Goal: Communication & Community: Ask a question

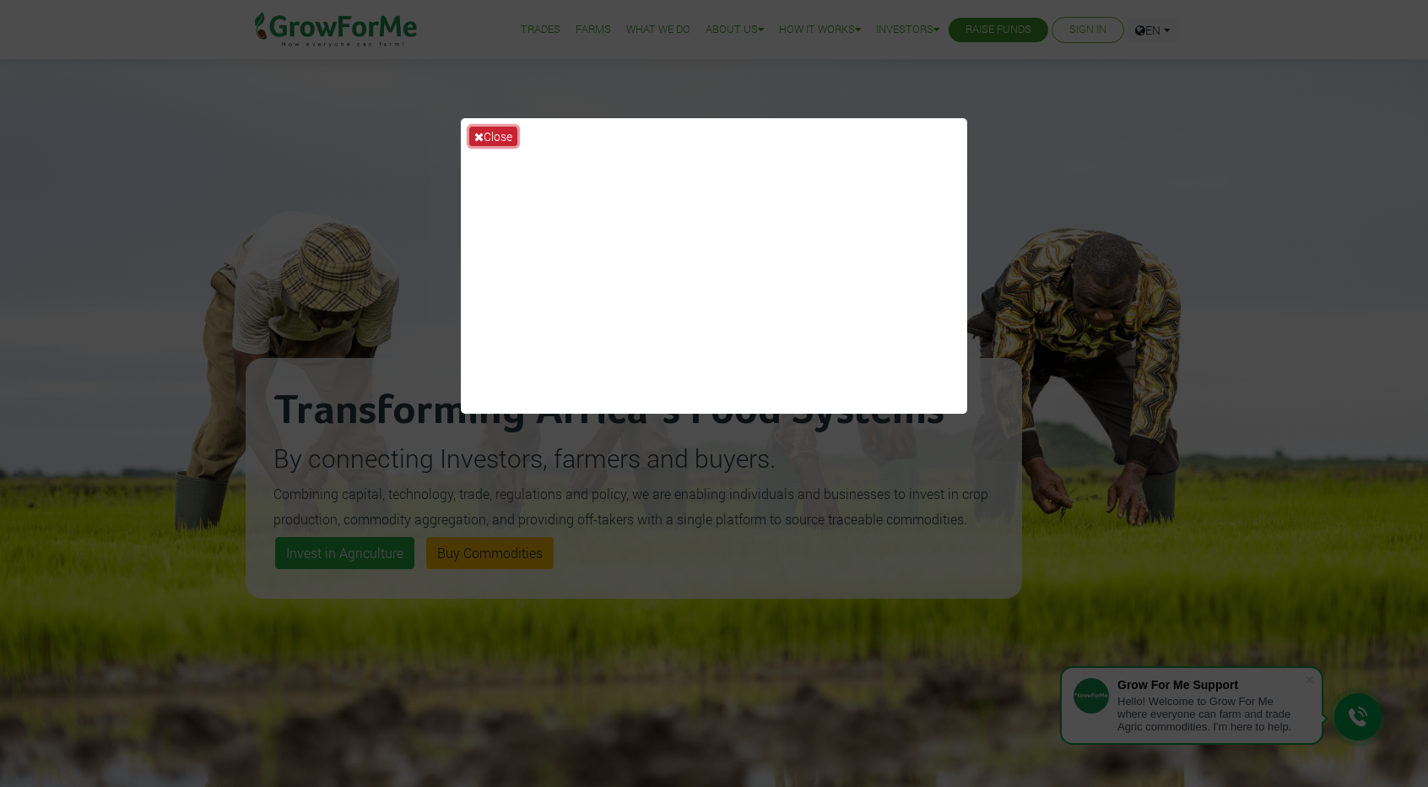
click at [489, 131] on button "Close" at bounding box center [493, 136] width 48 height 19
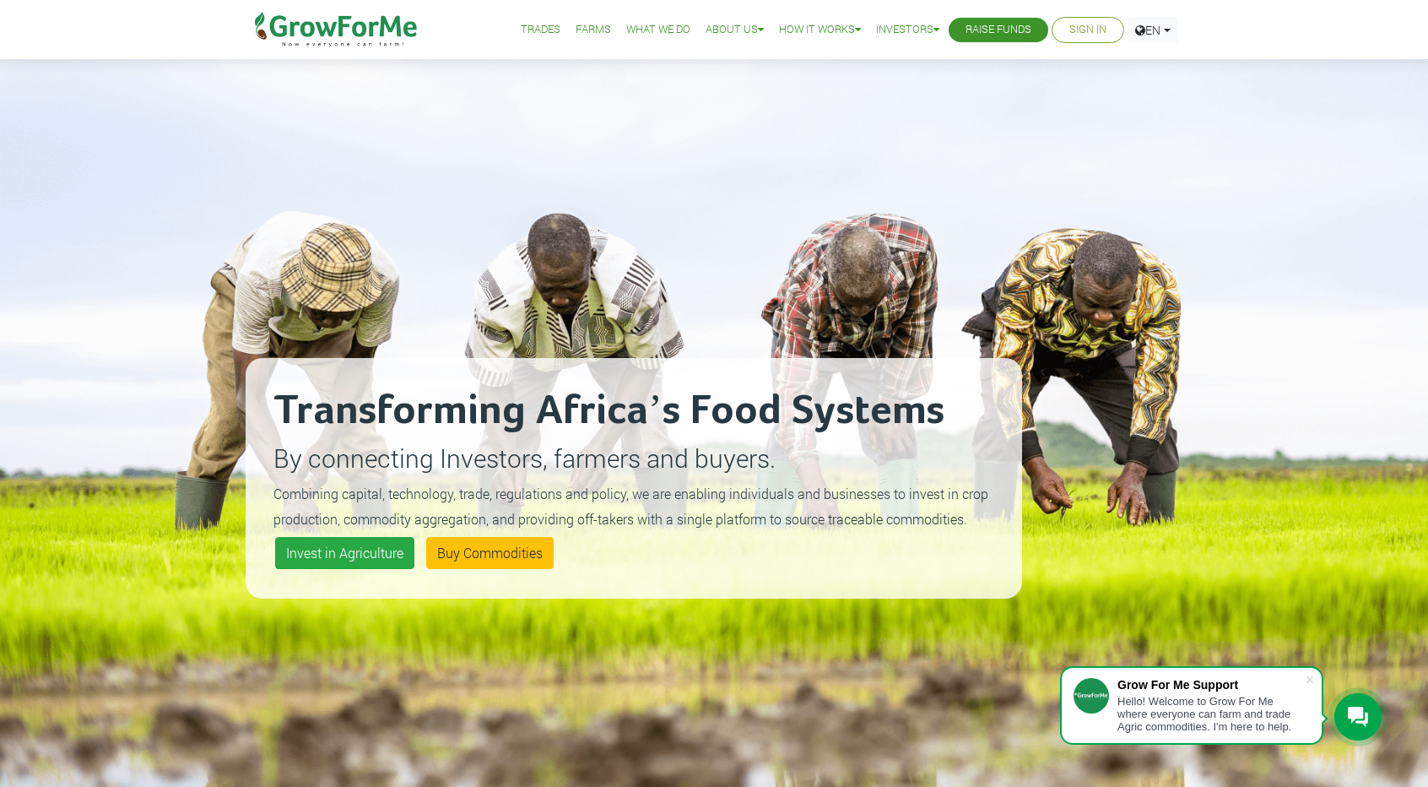
click at [1077, 28] on link "Sign In" at bounding box center [1088, 30] width 37 height 18
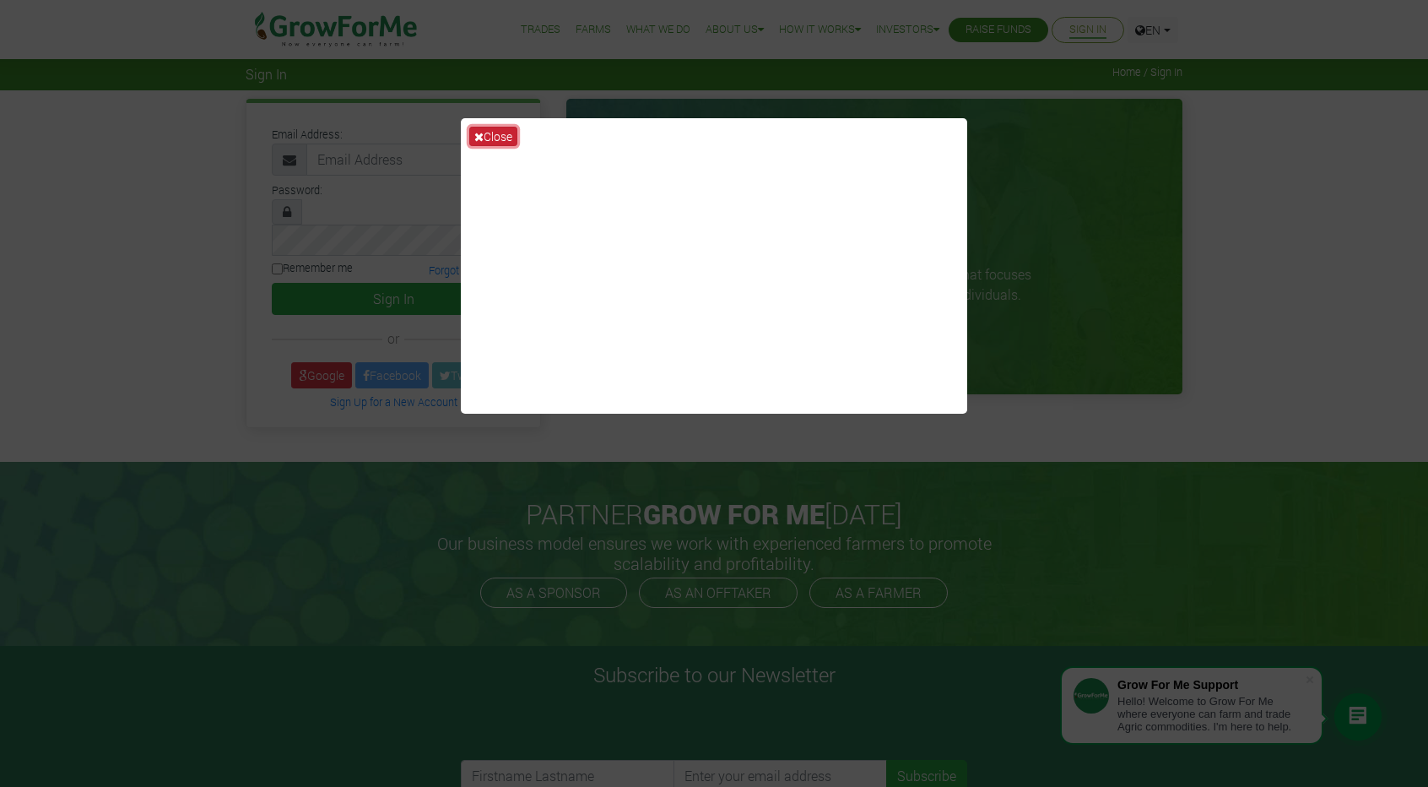
click at [489, 131] on button "Close" at bounding box center [493, 136] width 48 height 19
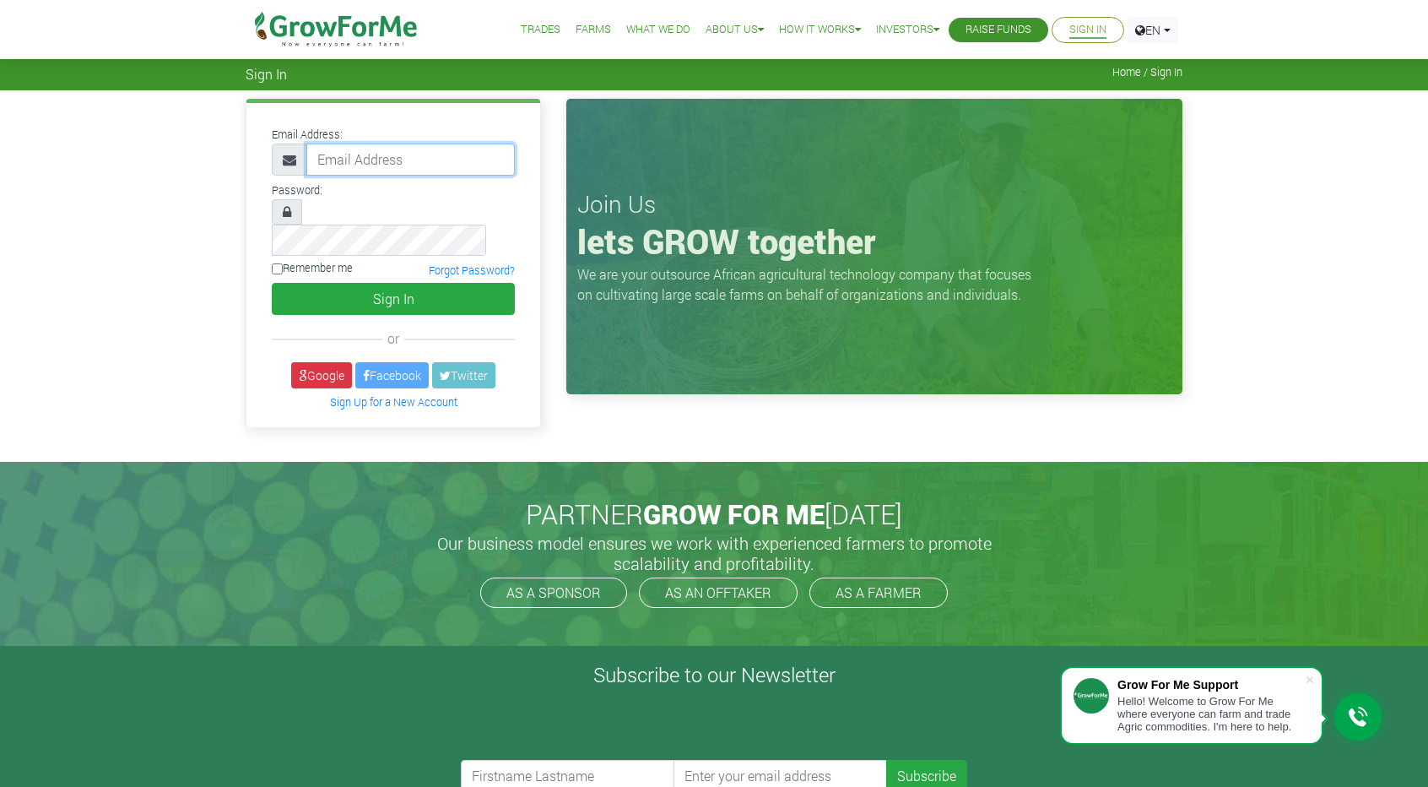
click at [398, 161] on input "email" at bounding box center [410, 160] width 209 height 32
type input "spriggs1665@gmail.com"
click at [280, 263] on input "Remember me" at bounding box center [277, 268] width 11 height 11
checkbox input "true"
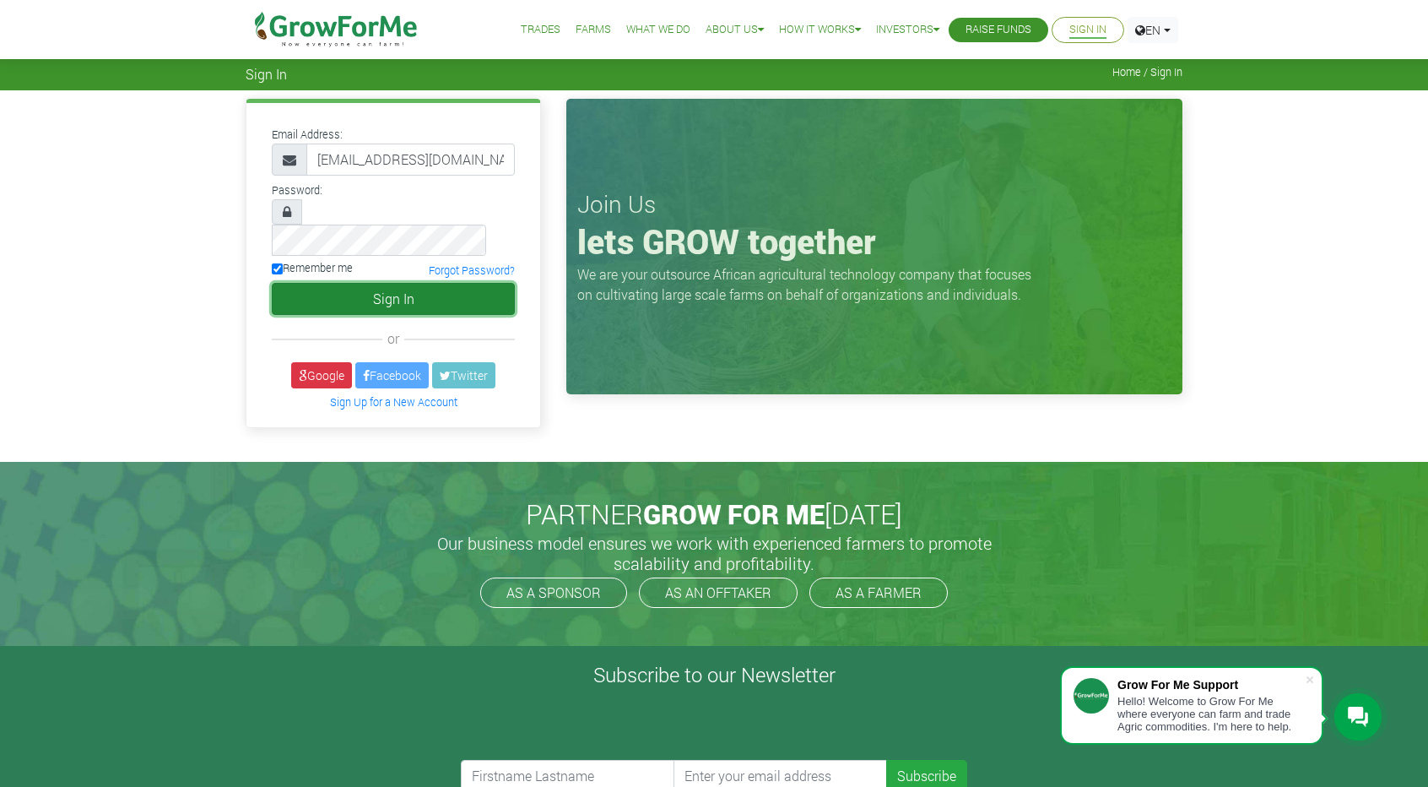
click at [449, 283] on button "Sign In" at bounding box center [393, 299] width 243 height 32
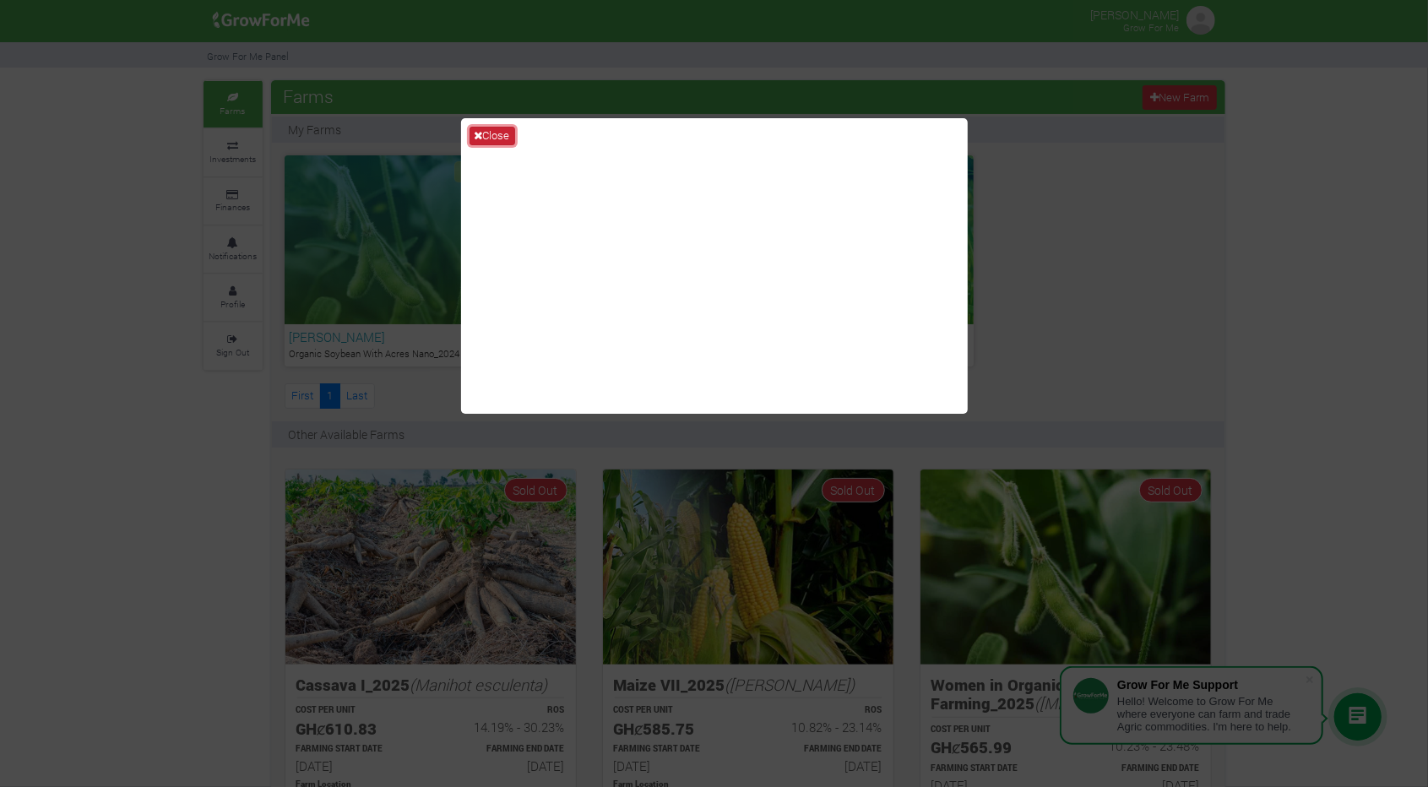
click at [492, 141] on button "Close" at bounding box center [492, 136] width 46 height 19
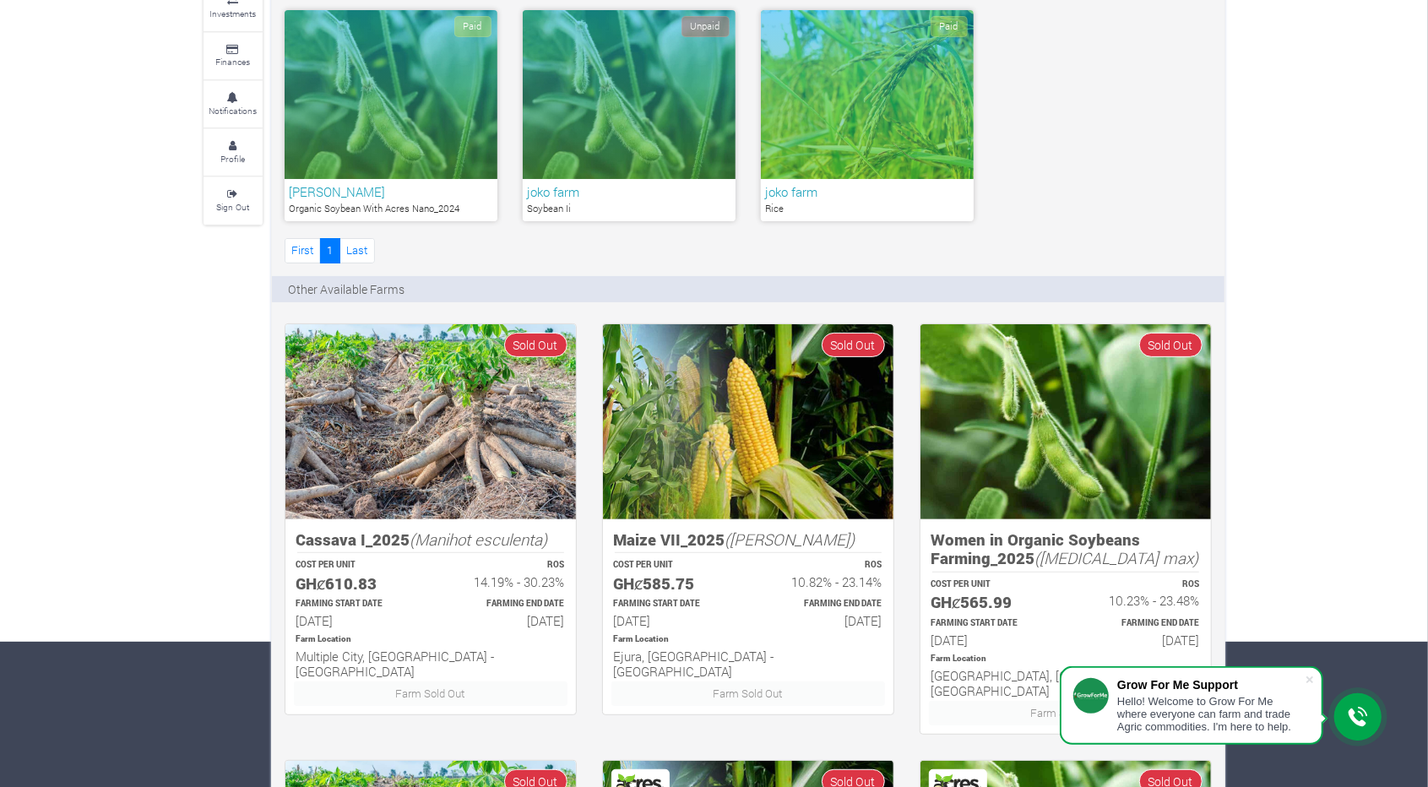
scroll to position [68, 0]
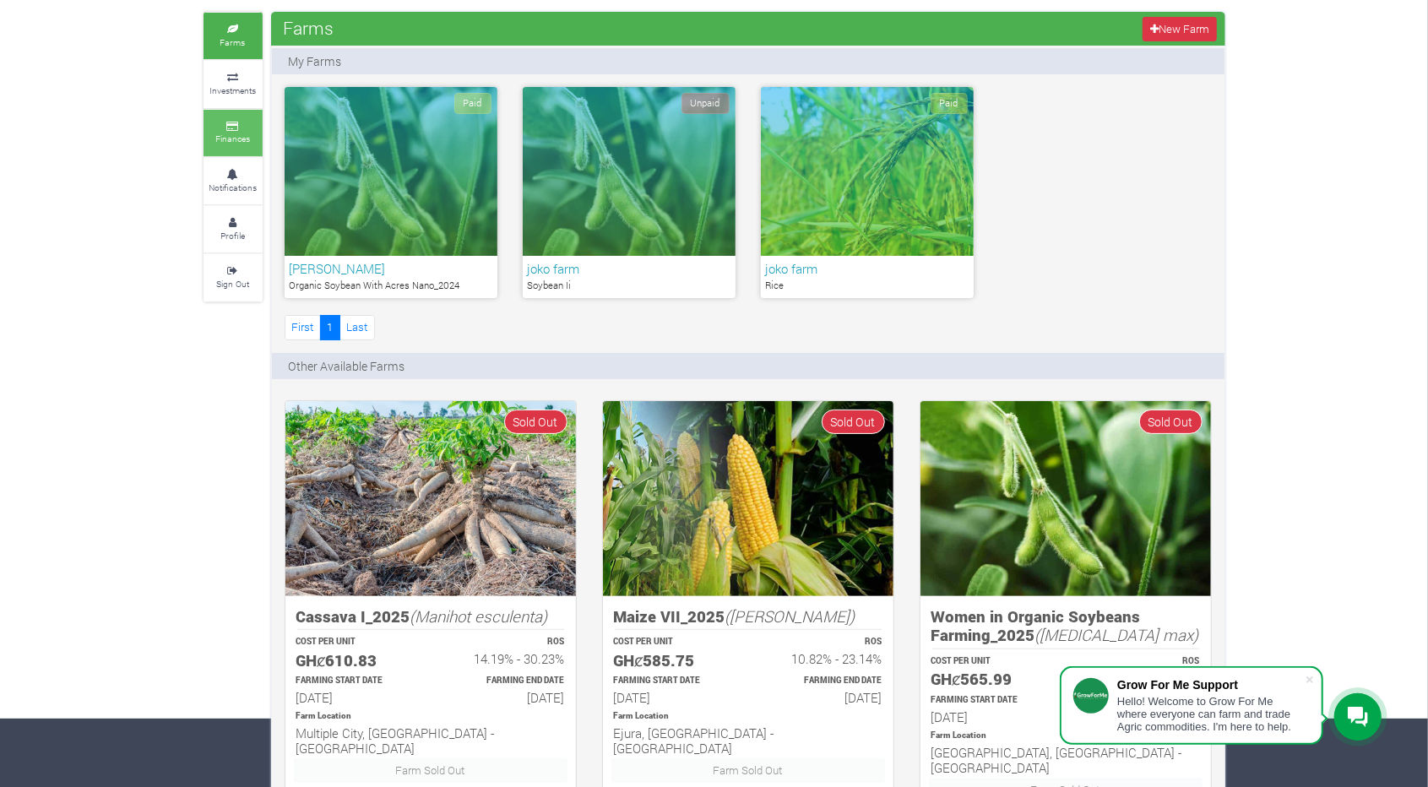
click at [234, 136] on small "Finances" at bounding box center [232, 139] width 35 height 12
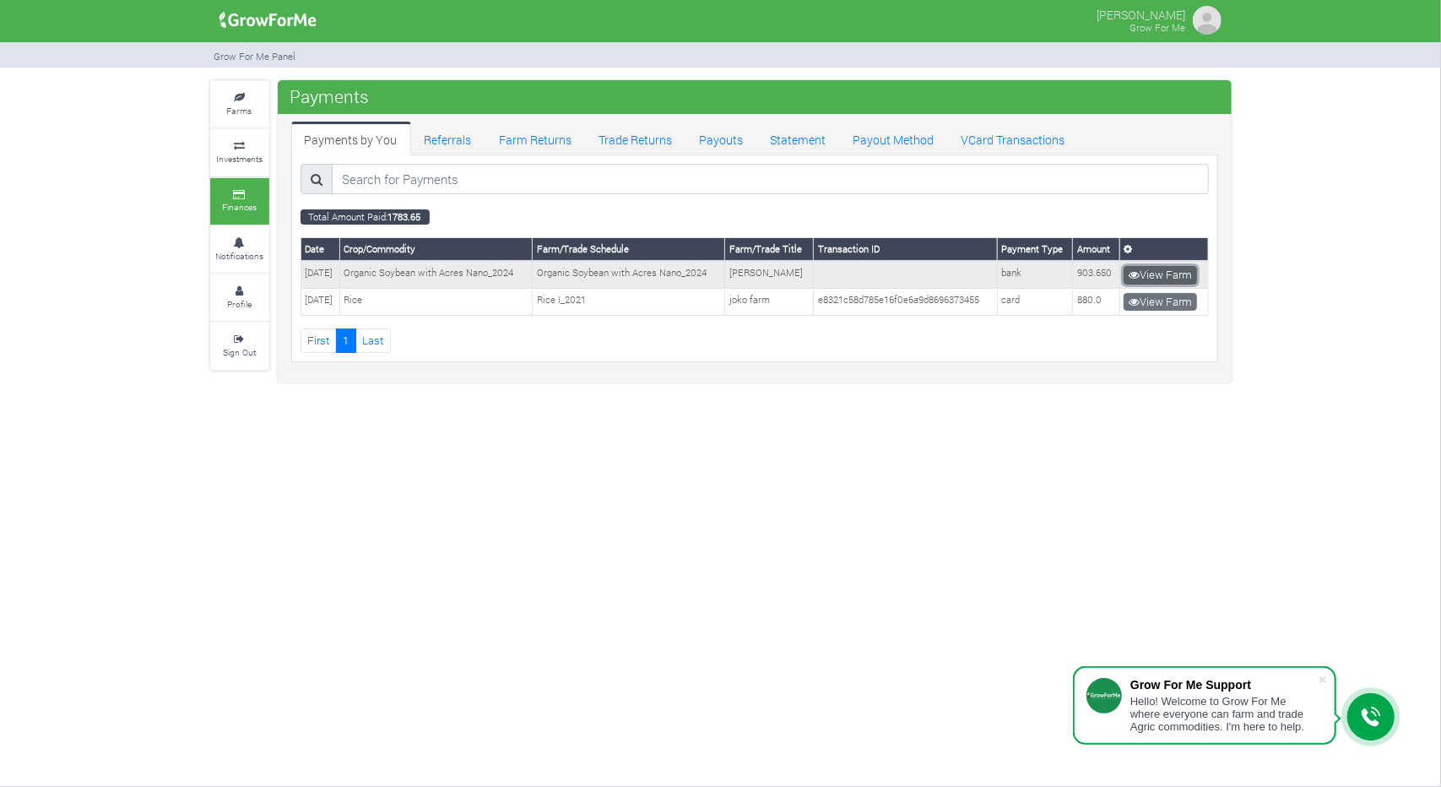
click at [1175, 271] on link "View Farm" at bounding box center [1160, 275] width 73 height 19
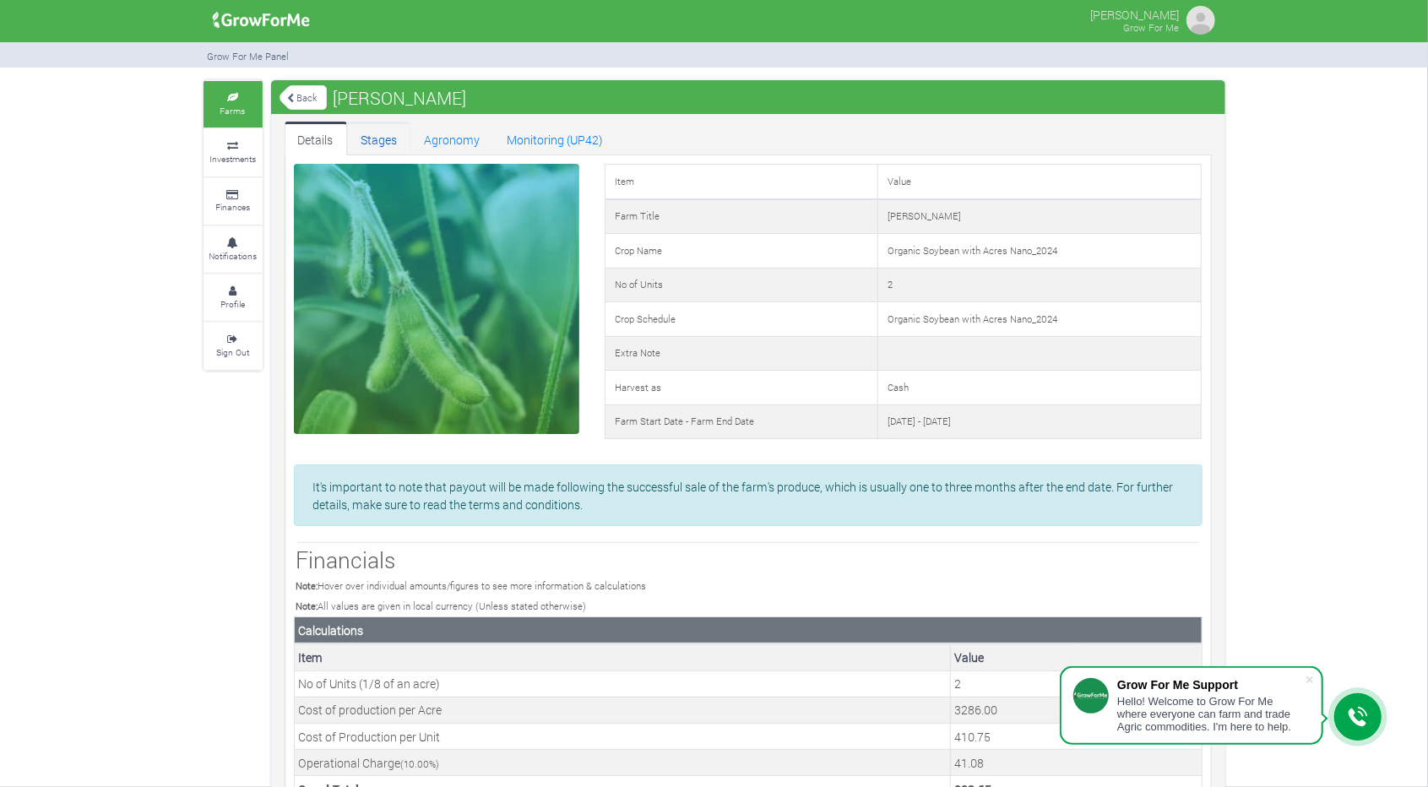
click at [391, 139] on link "Stages" at bounding box center [378, 139] width 63 height 34
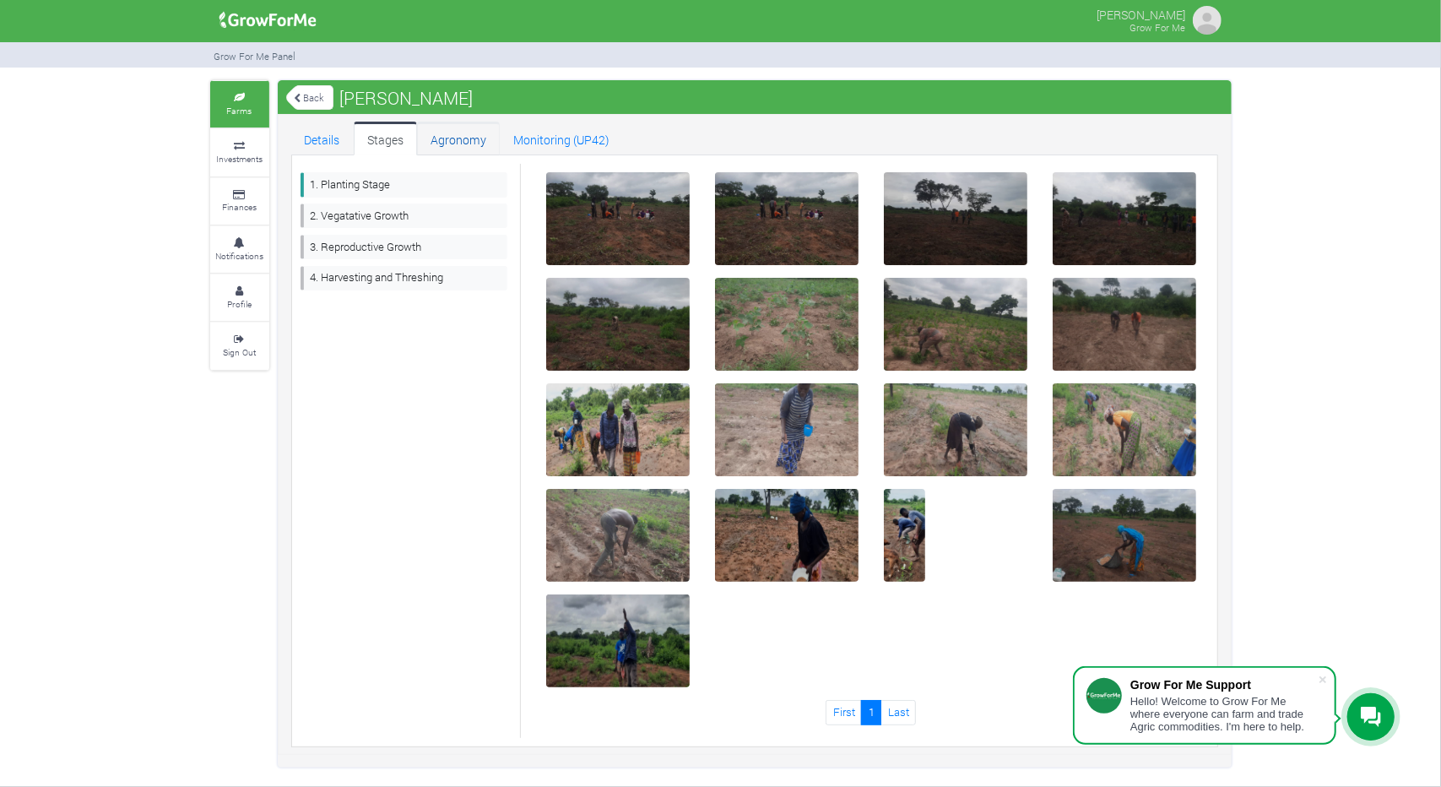
click at [446, 138] on link "Agronomy" at bounding box center [458, 139] width 83 height 34
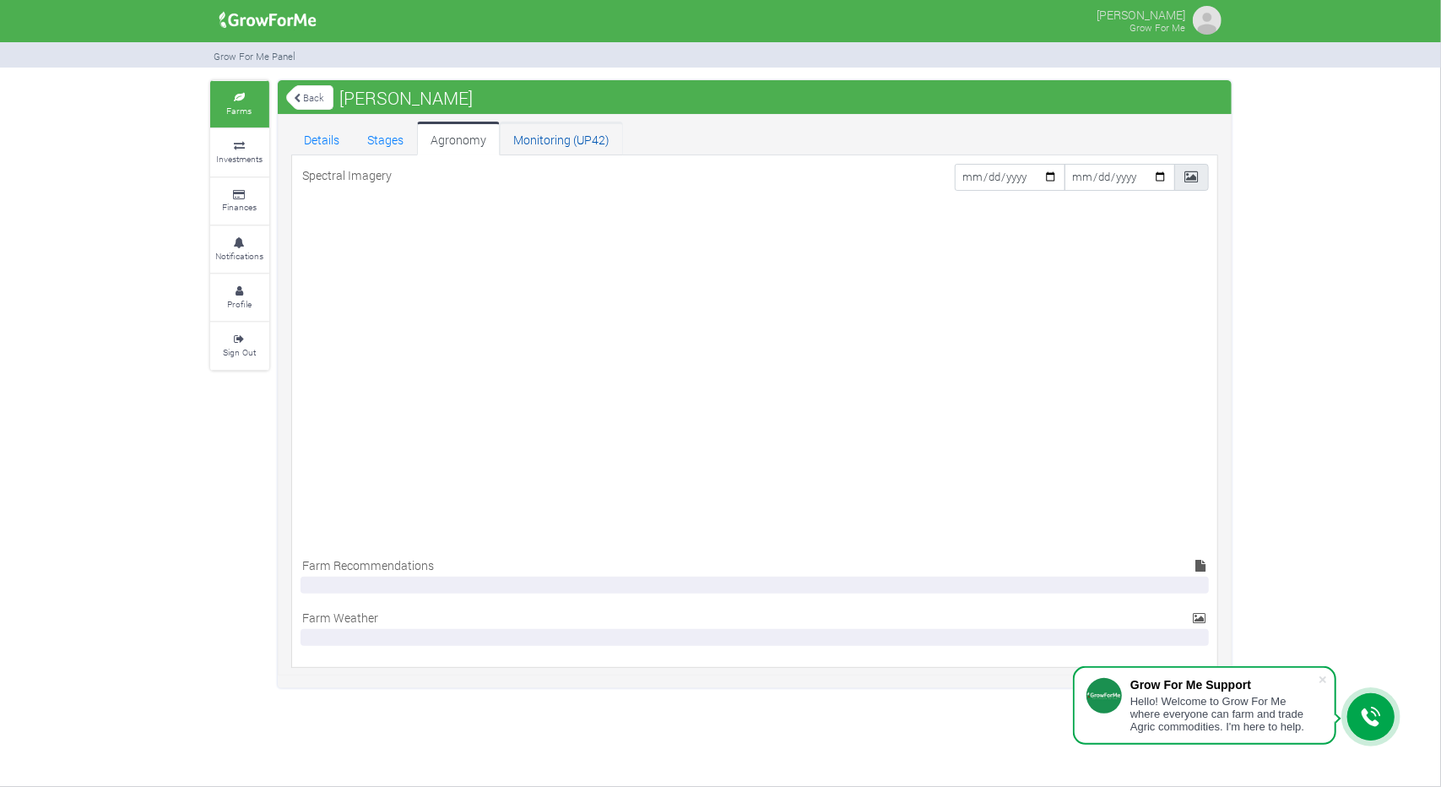
click at [564, 141] on link "Monitoring (UP42)" at bounding box center [561, 139] width 123 height 34
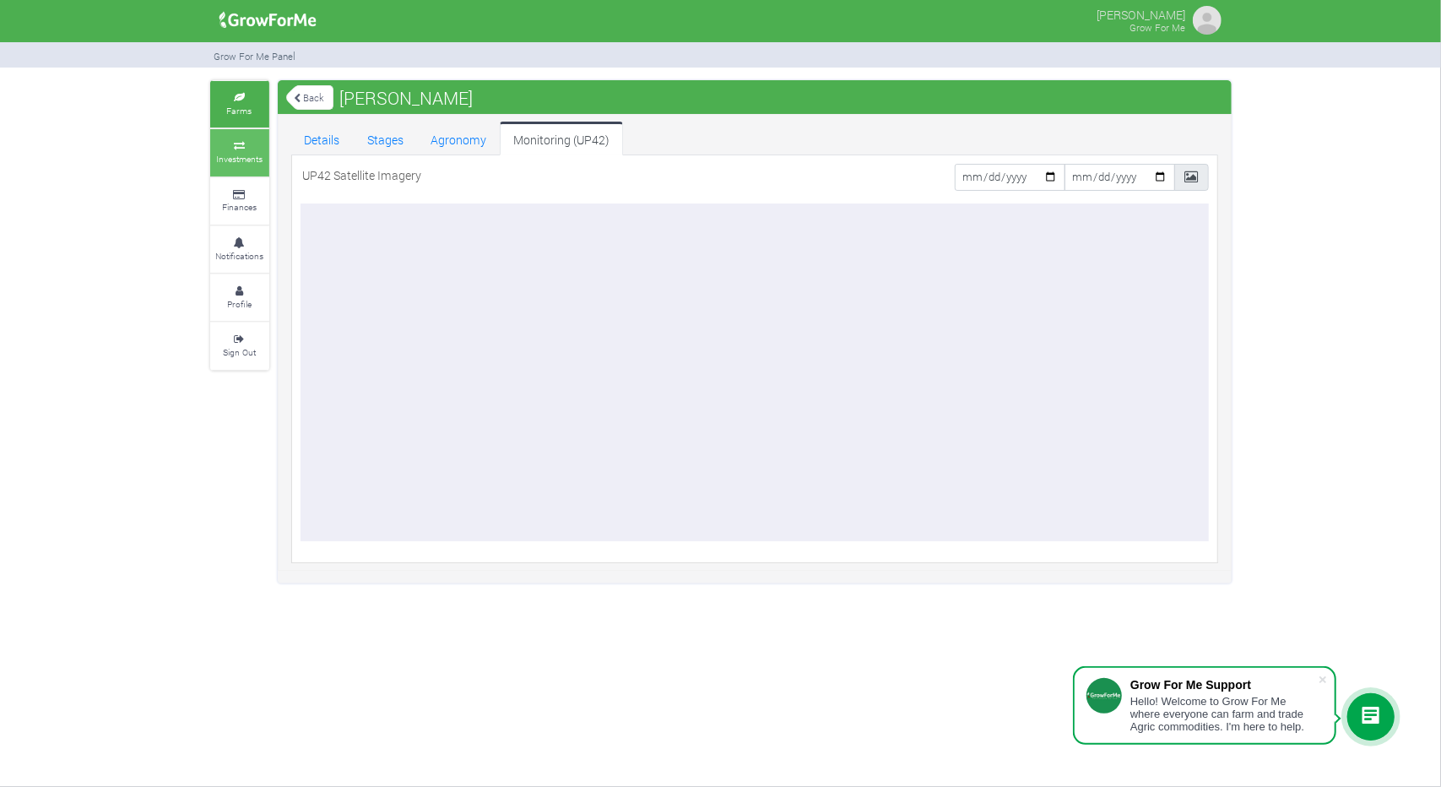
click at [243, 154] on small "Investments" at bounding box center [239, 159] width 46 height 12
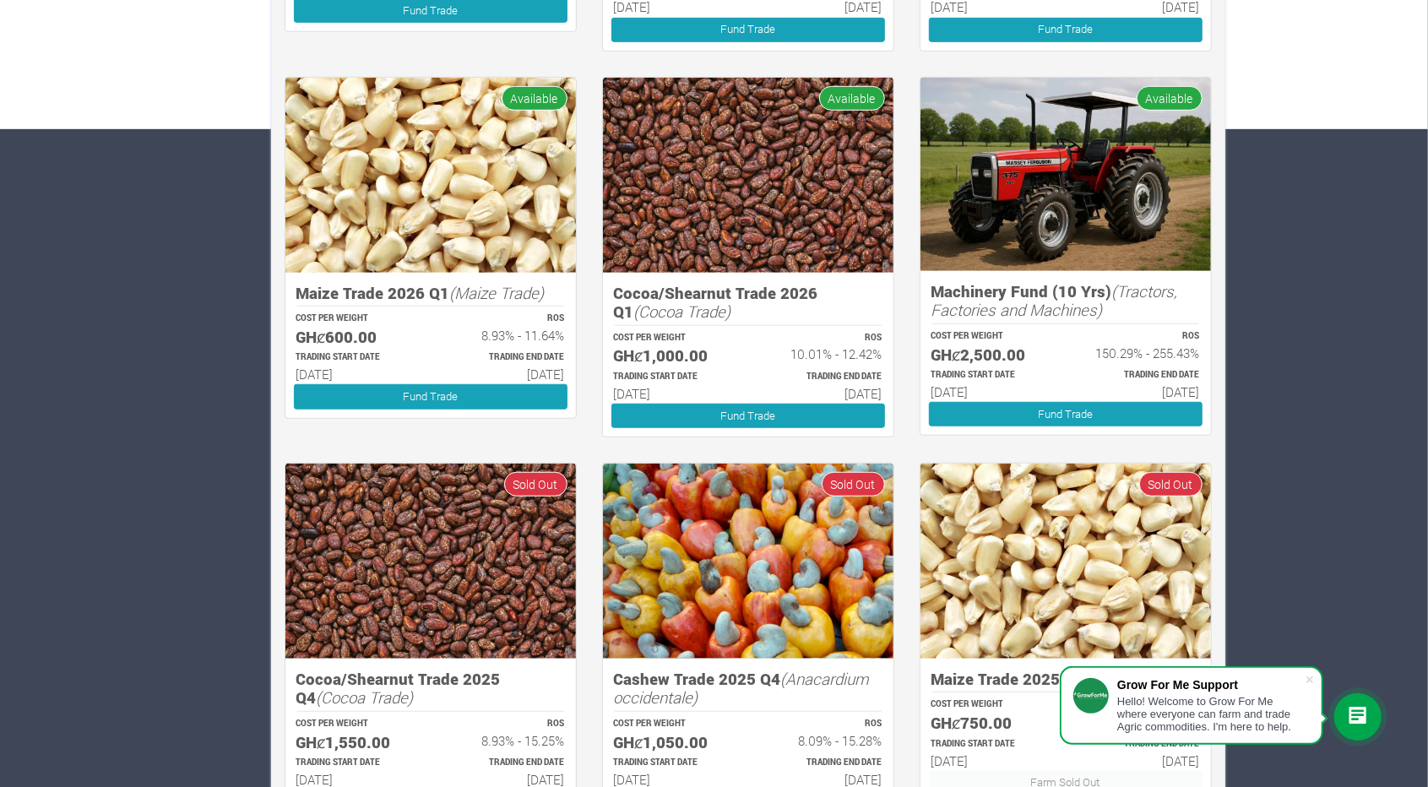
scroll to position [770, 0]
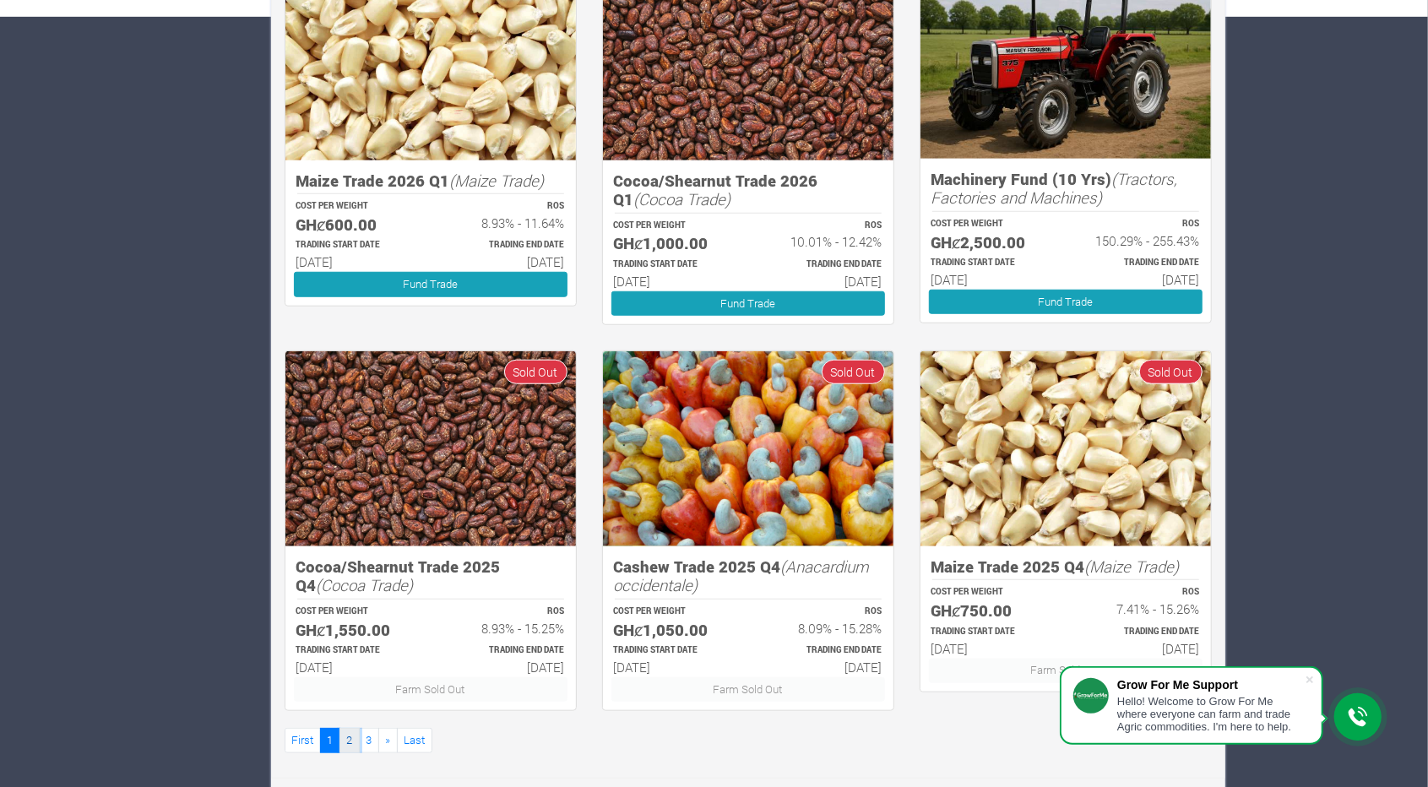
click at [351, 737] on link "2" at bounding box center [349, 740] width 20 height 24
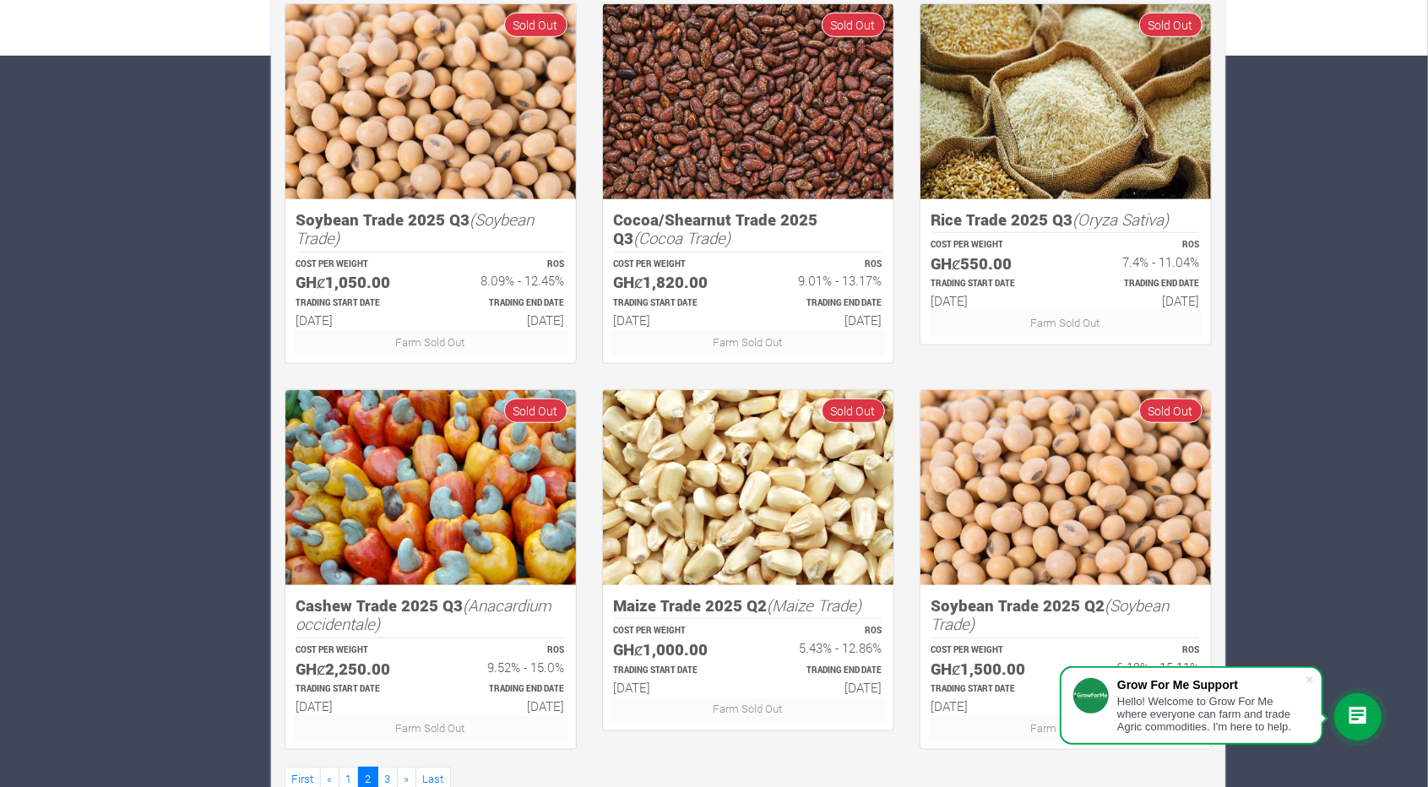
scroll to position [734, 0]
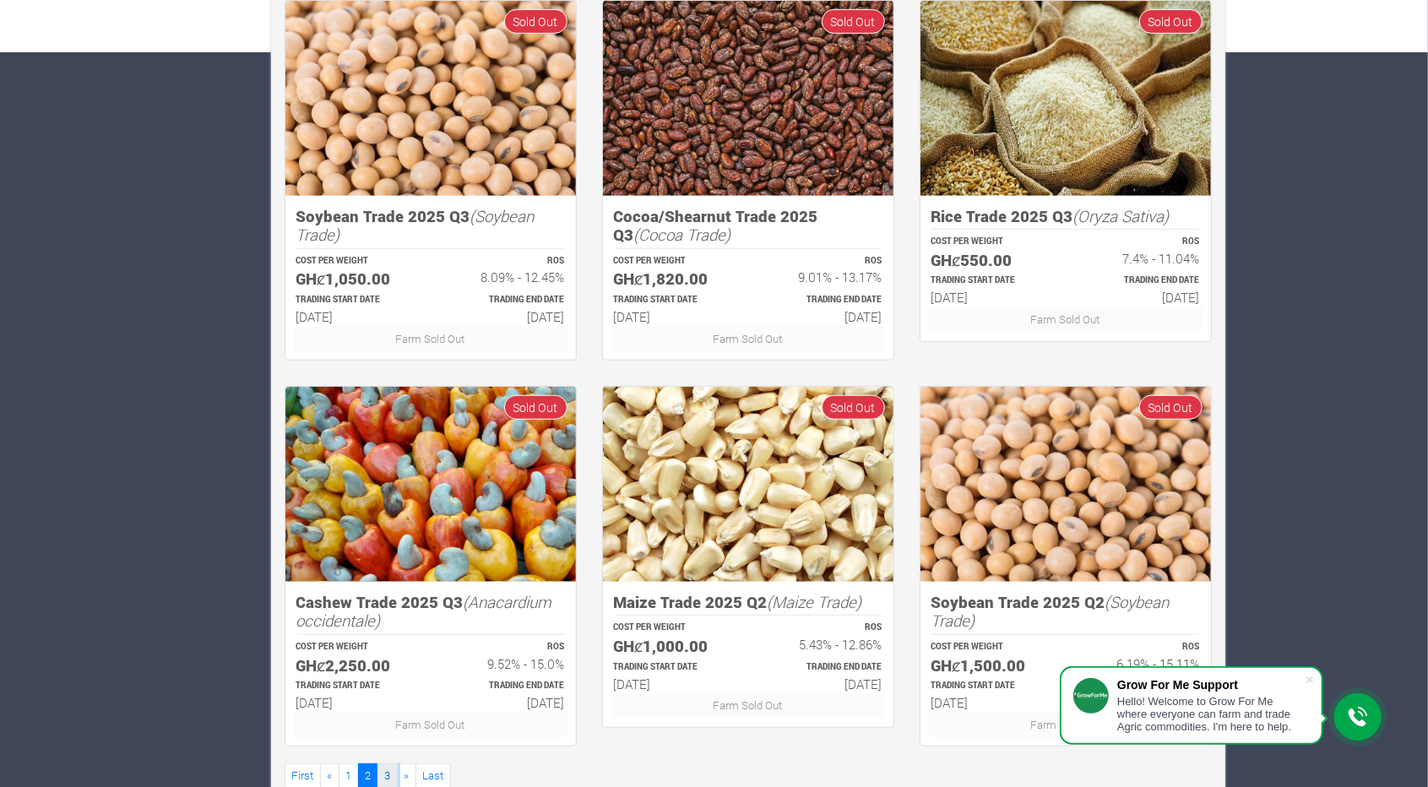
click at [382, 778] on link "3" at bounding box center [387, 775] width 20 height 24
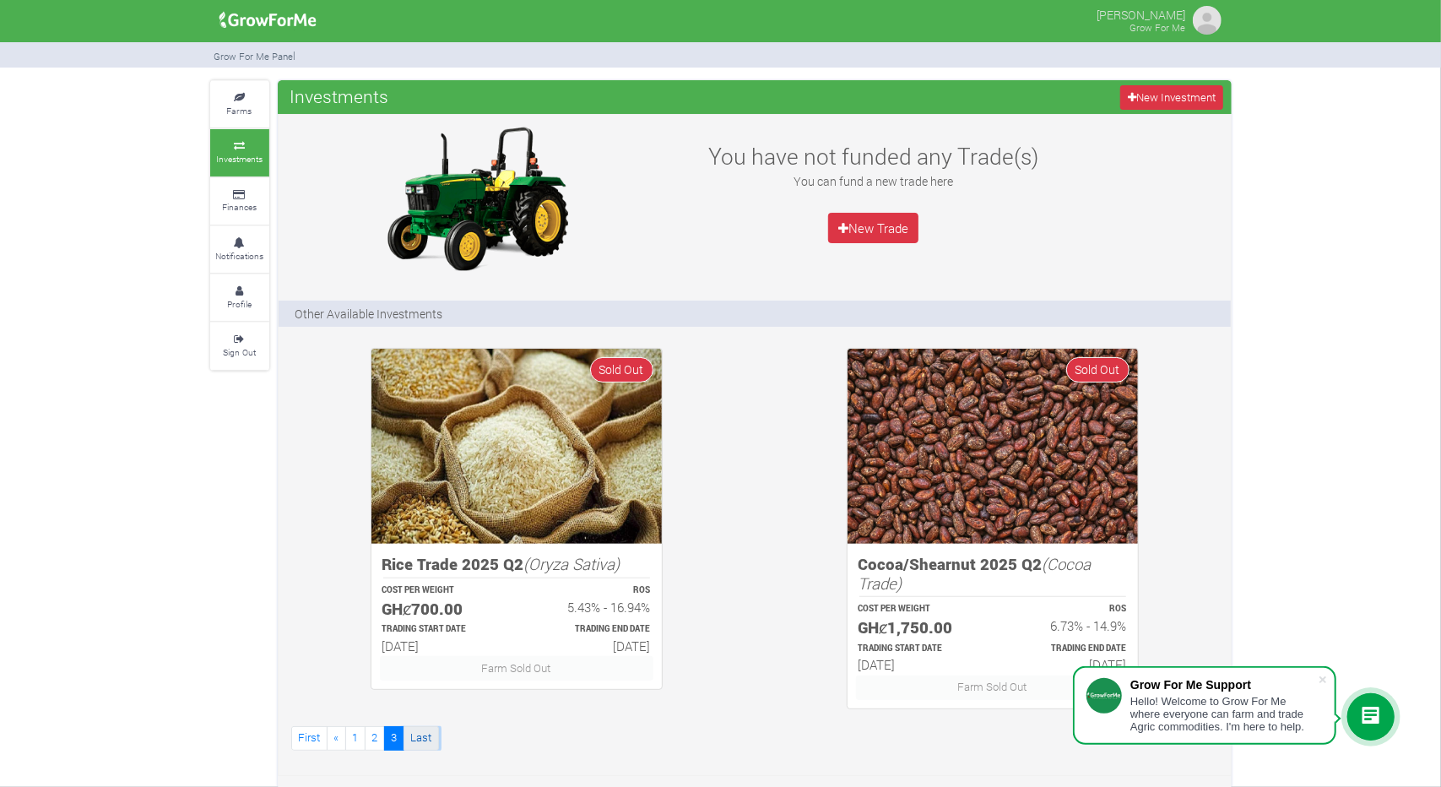
click at [412, 738] on link "Last" at bounding box center [421, 738] width 35 height 24
click at [377, 735] on link "2" at bounding box center [375, 738] width 20 height 24
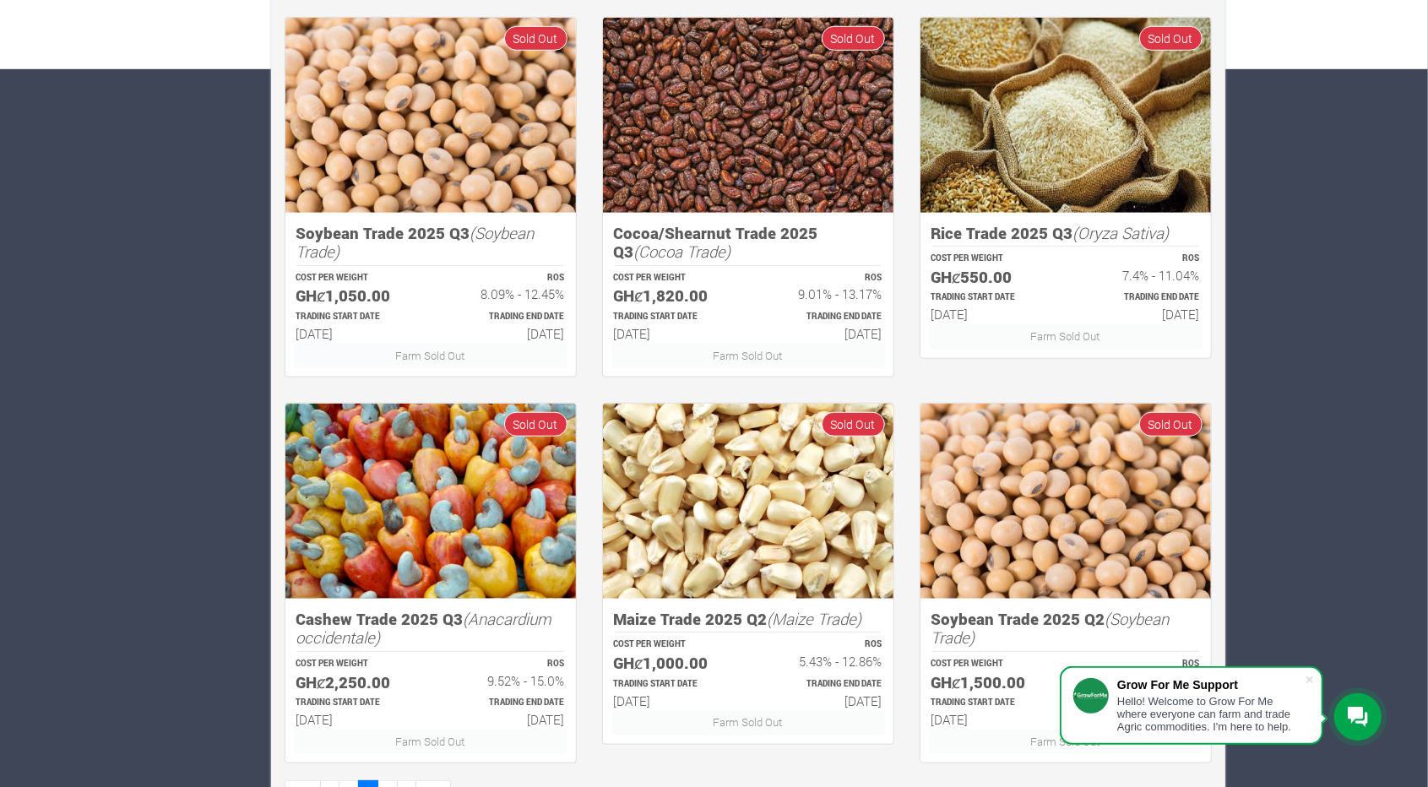
scroll to position [770, 0]
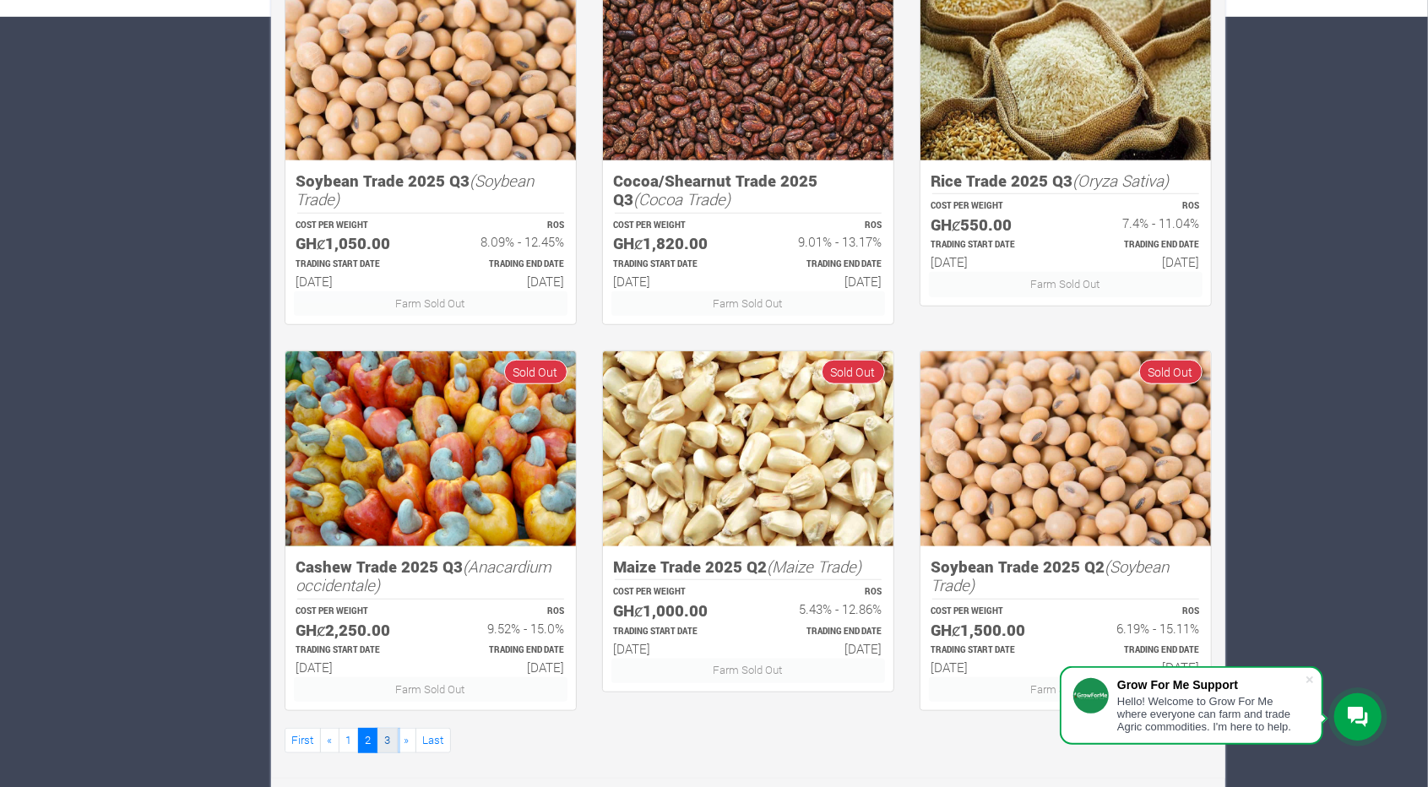
click at [382, 733] on link "3" at bounding box center [387, 740] width 20 height 24
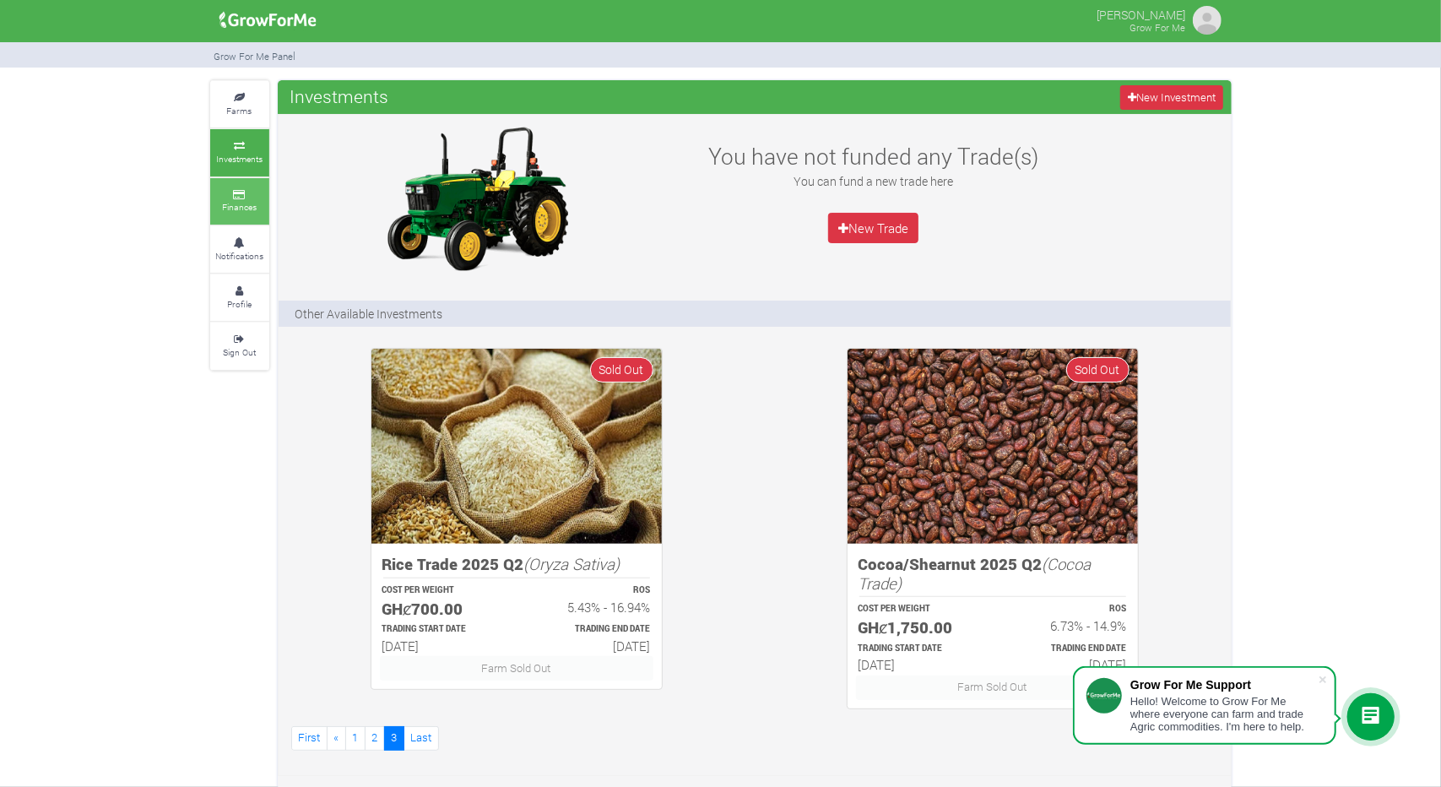
click at [242, 195] on icon at bounding box center [239, 195] width 51 height 8
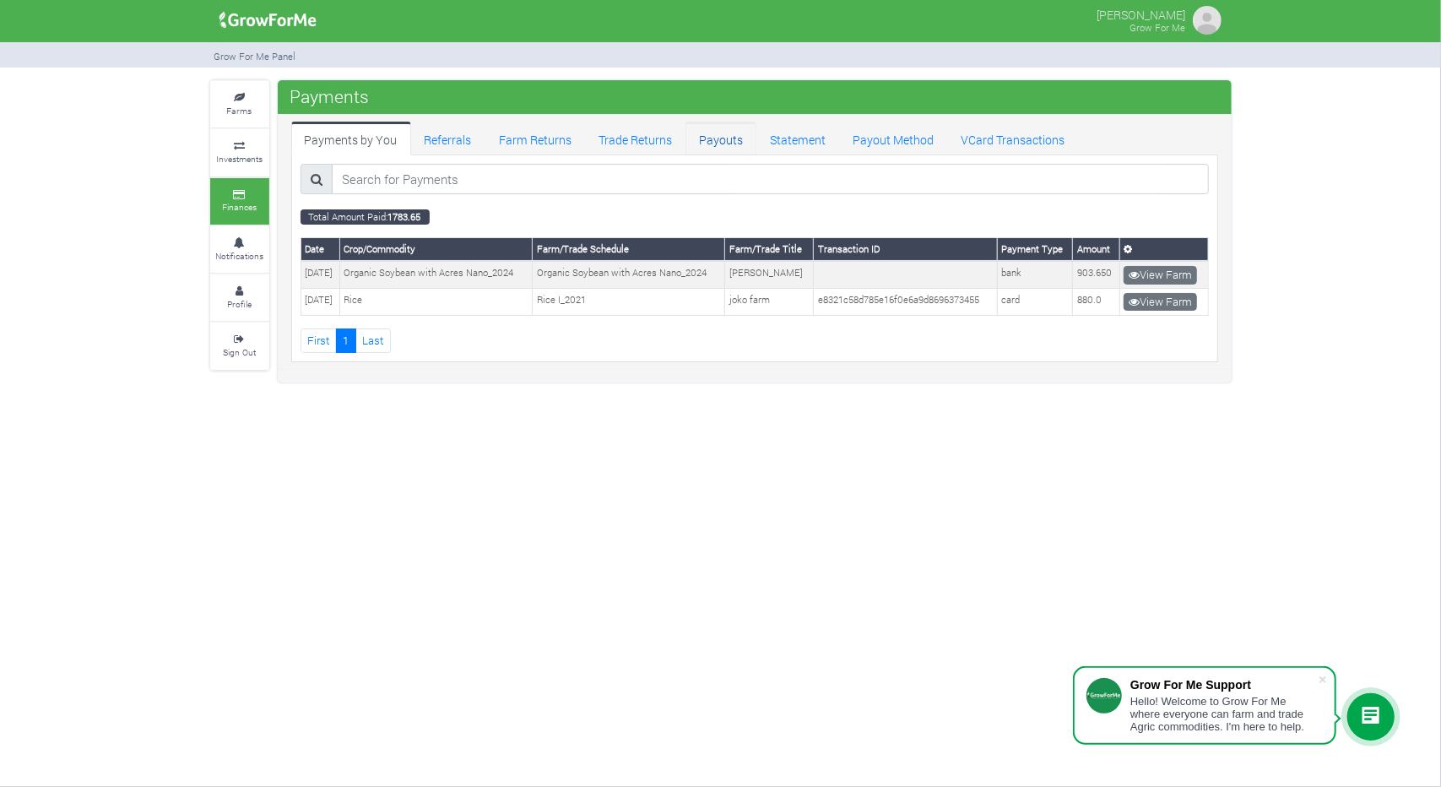
click at [713, 138] on link "Payouts" at bounding box center [721, 139] width 71 height 34
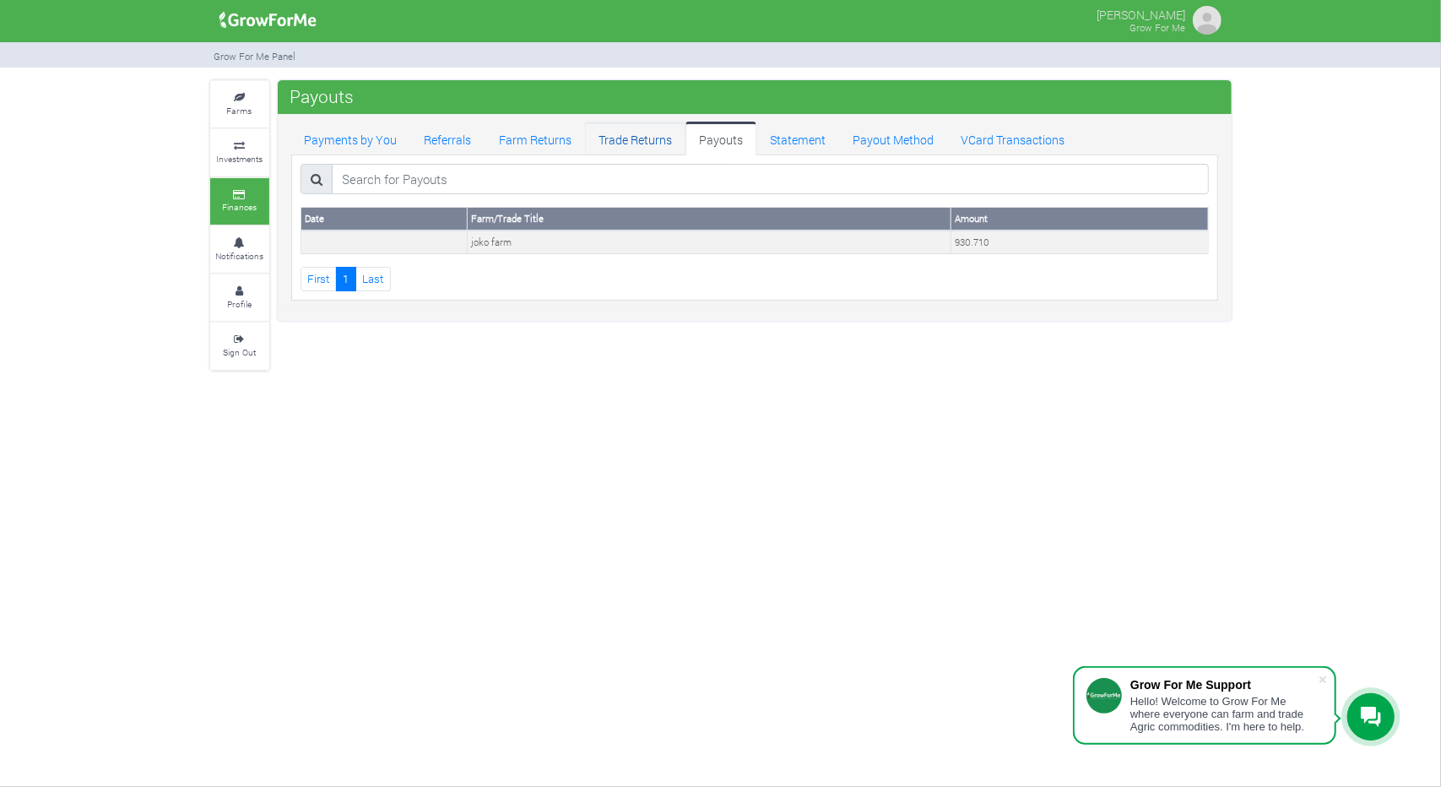
click at [626, 131] on link "Trade Returns" at bounding box center [635, 139] width 100 height 34
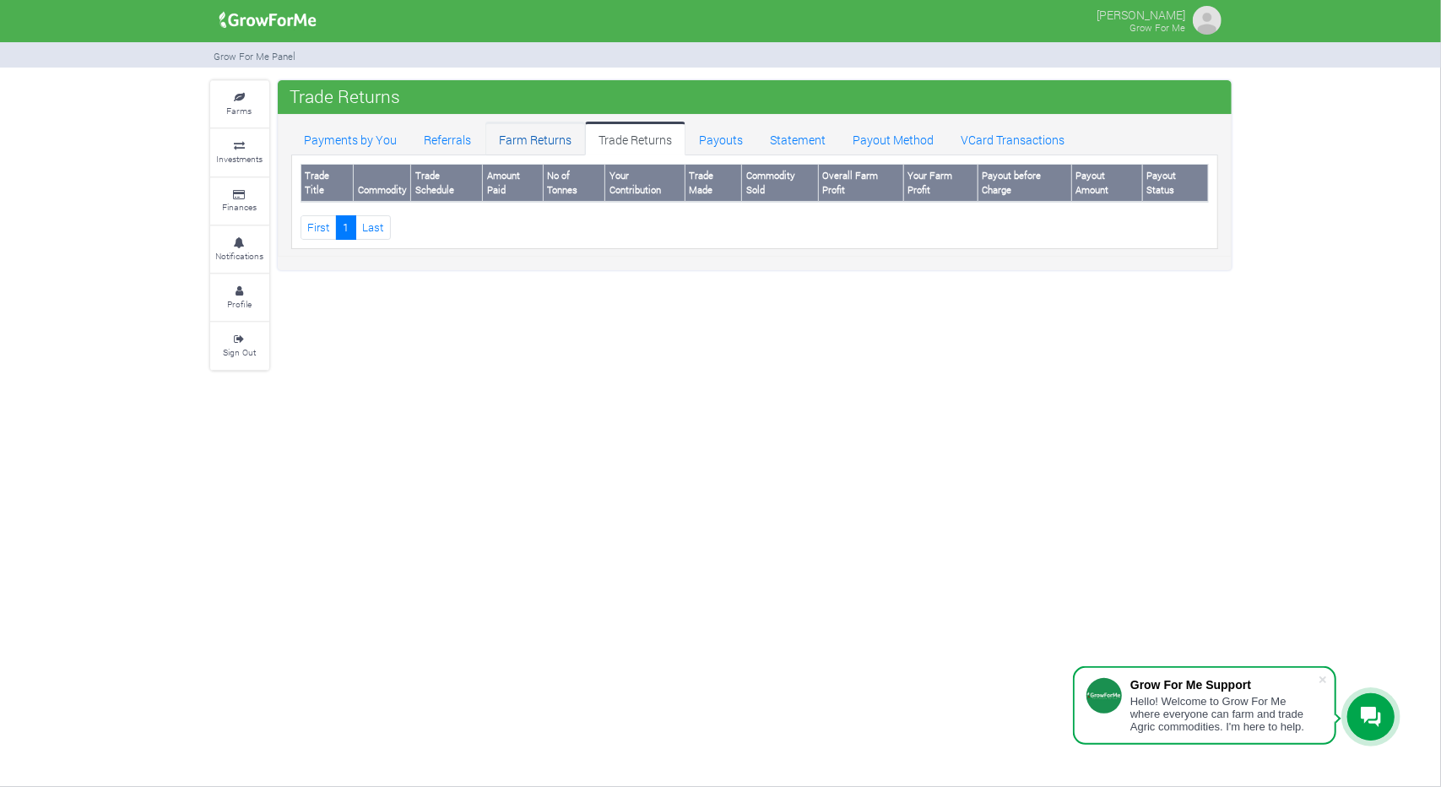
click at [520, 143] on link "Farm Returns" at bounding box center [535, 139] width 100 height 34
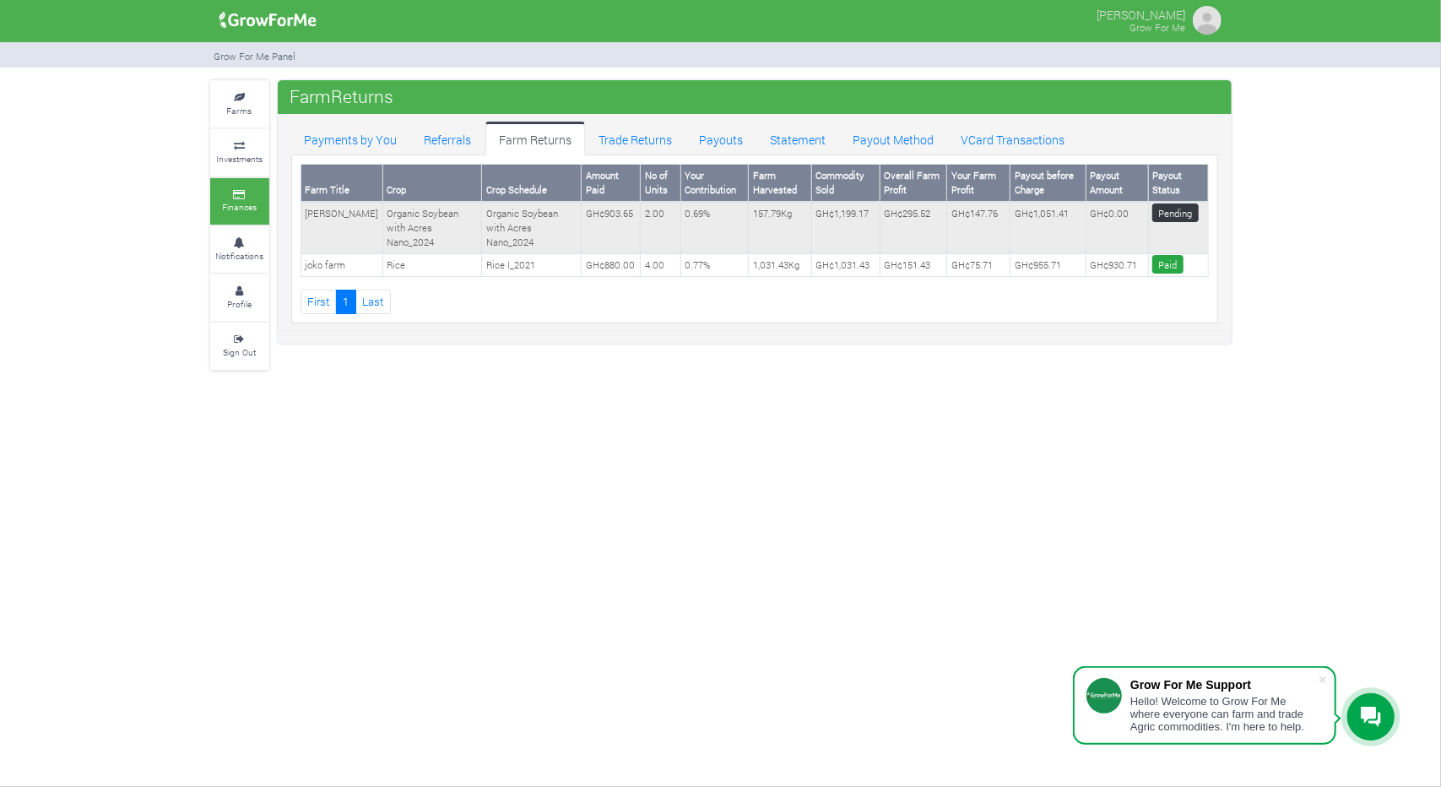
click at [415, 224] on td "Organic Soybean with Acres Nano_2024" at bounding box center [432, 227] width 100 height 51
click at [243, 263] on link "Notifications" at bounding box center [239, 249] width 59 height 46
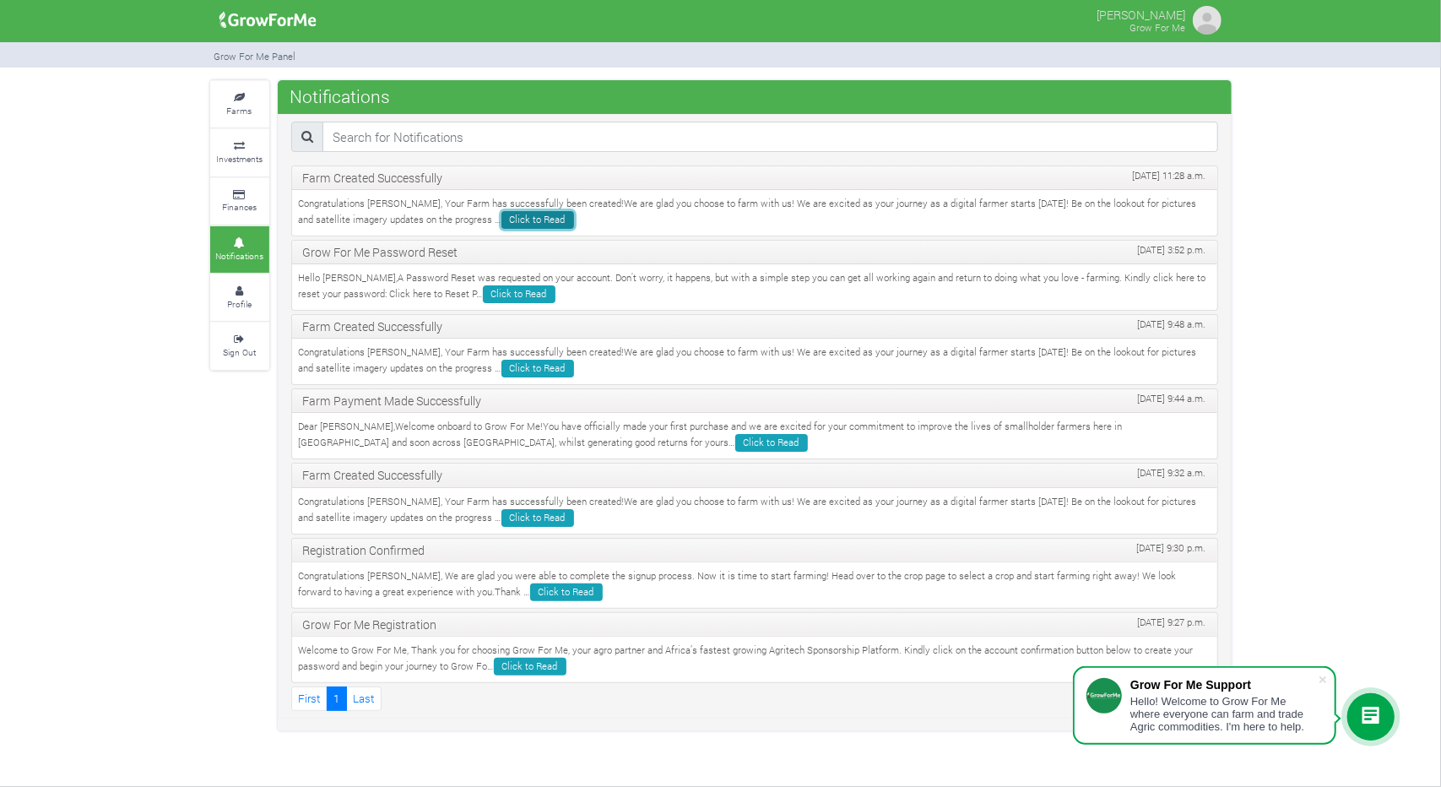
click at [501, 214] on link "Click to Read" at bounding box center [537, 220] width 73 height 18
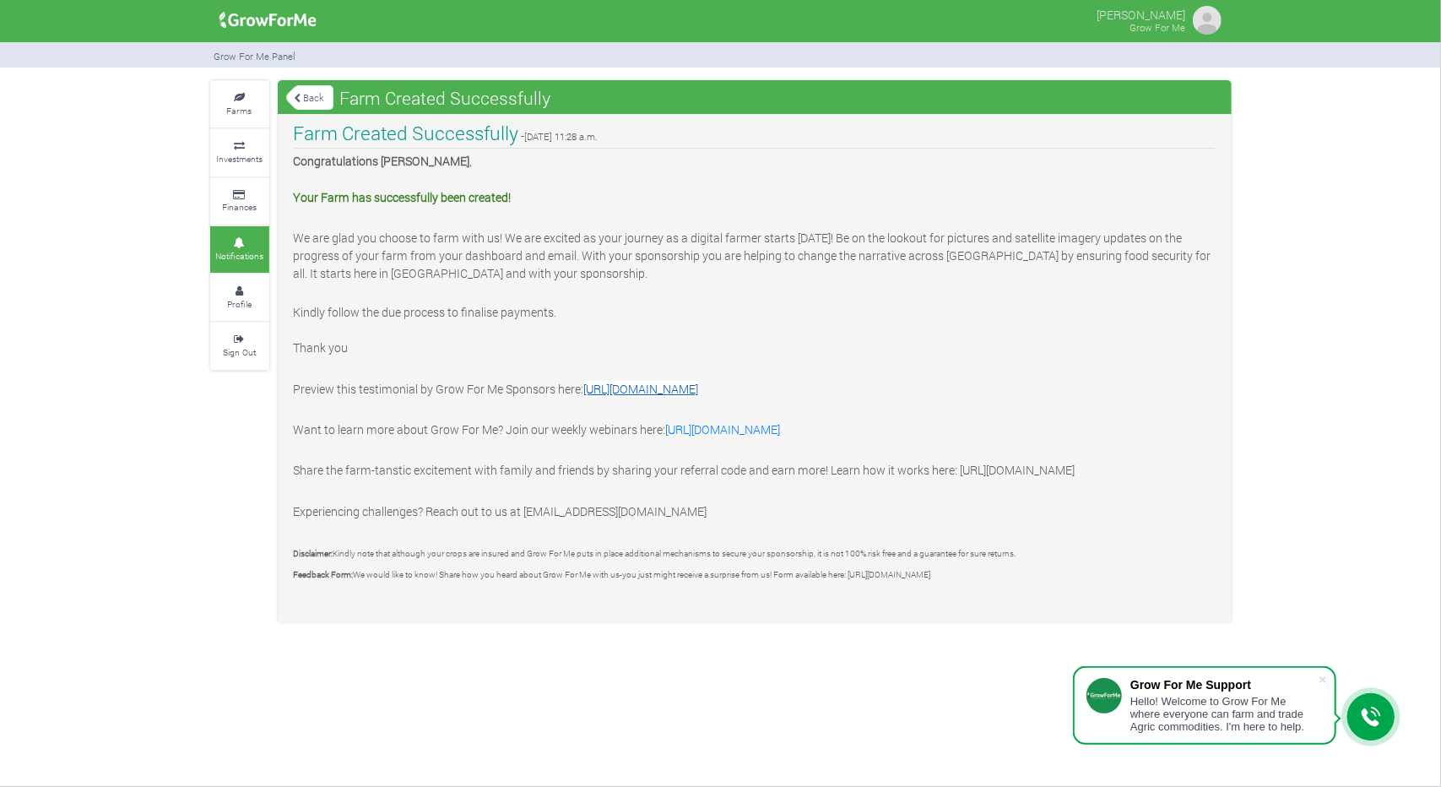
click at [666, 393] on link "[URL][DOMAIN_NAME]" at bounding box center [641, 389] width 115 height 16
click at [1198, 26] on img at bounding box center [1207, 20] width 34 height 34
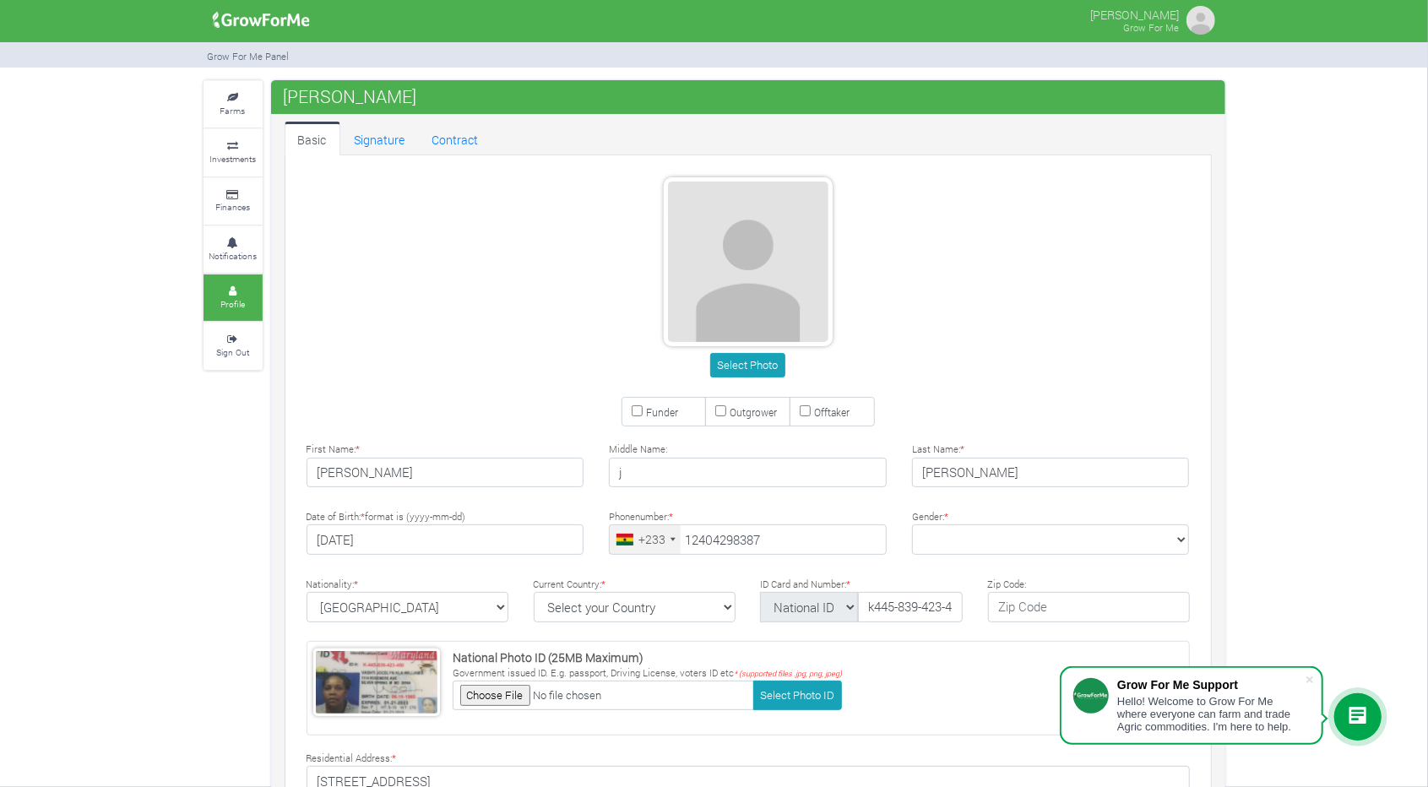
click at [1354, 717] on icon at bounding box center [1357, 717] width 20 height 20
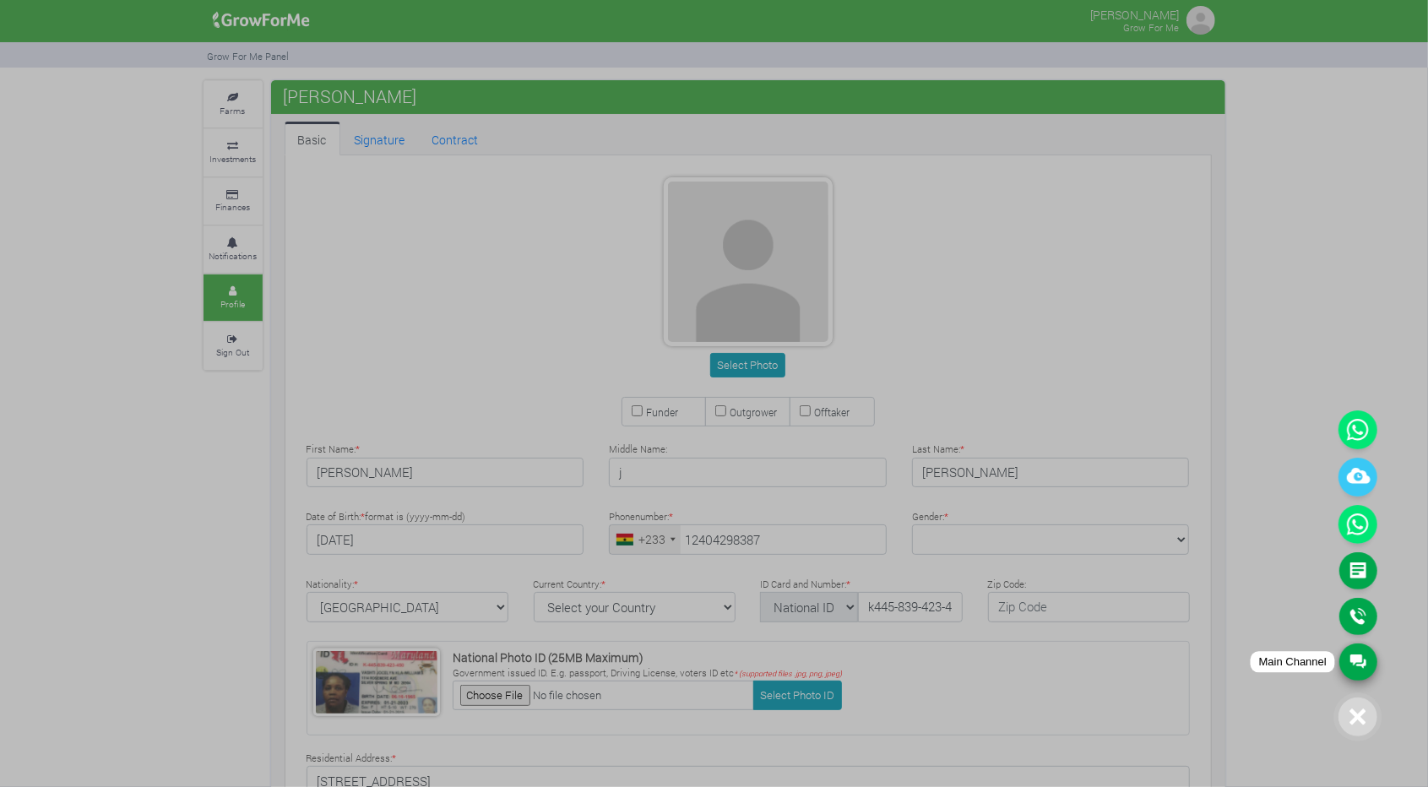
click at [1360, 660] on link "Main Channel" at bounding box center [1358, 661] width 38 height 37
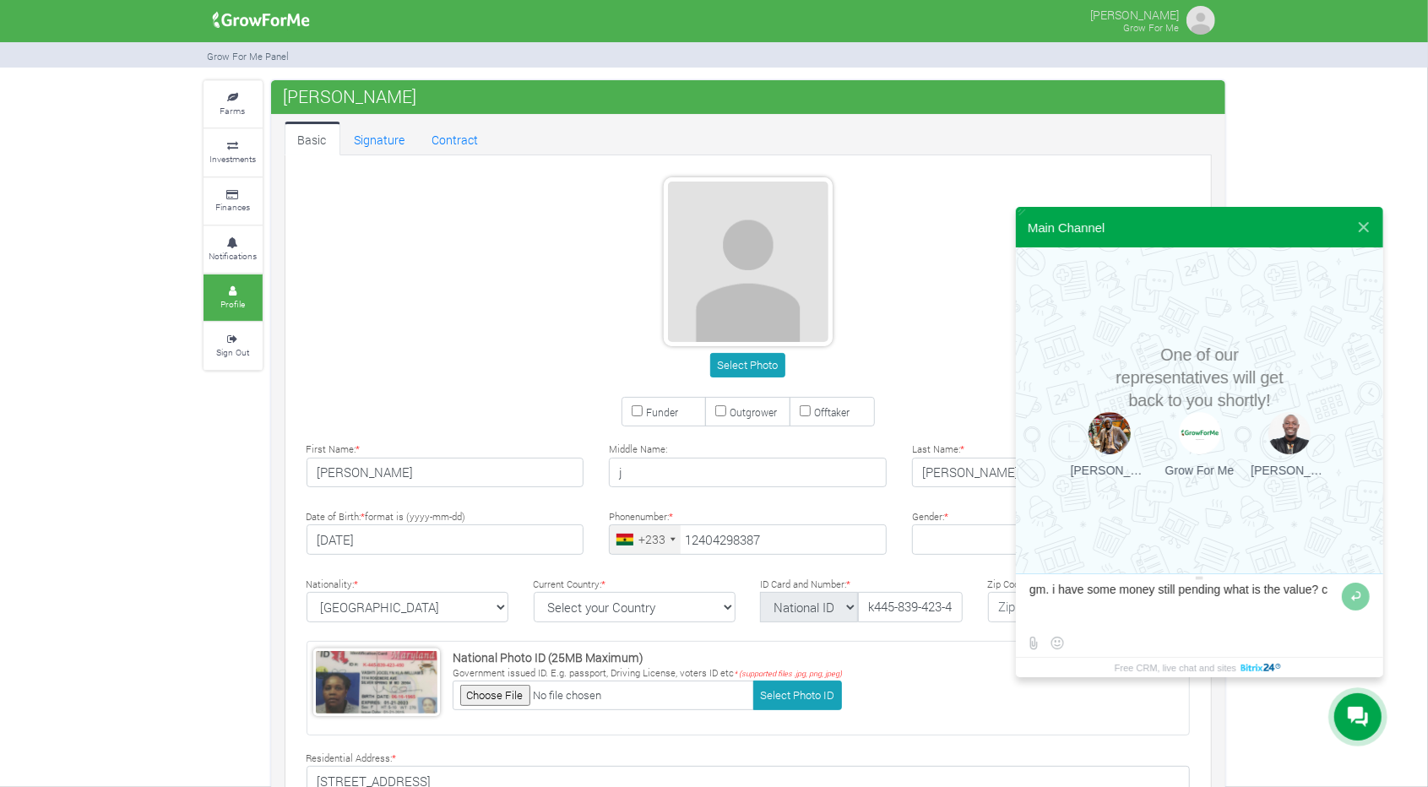
type textarea "gm. i have some money still pending what is the value?"
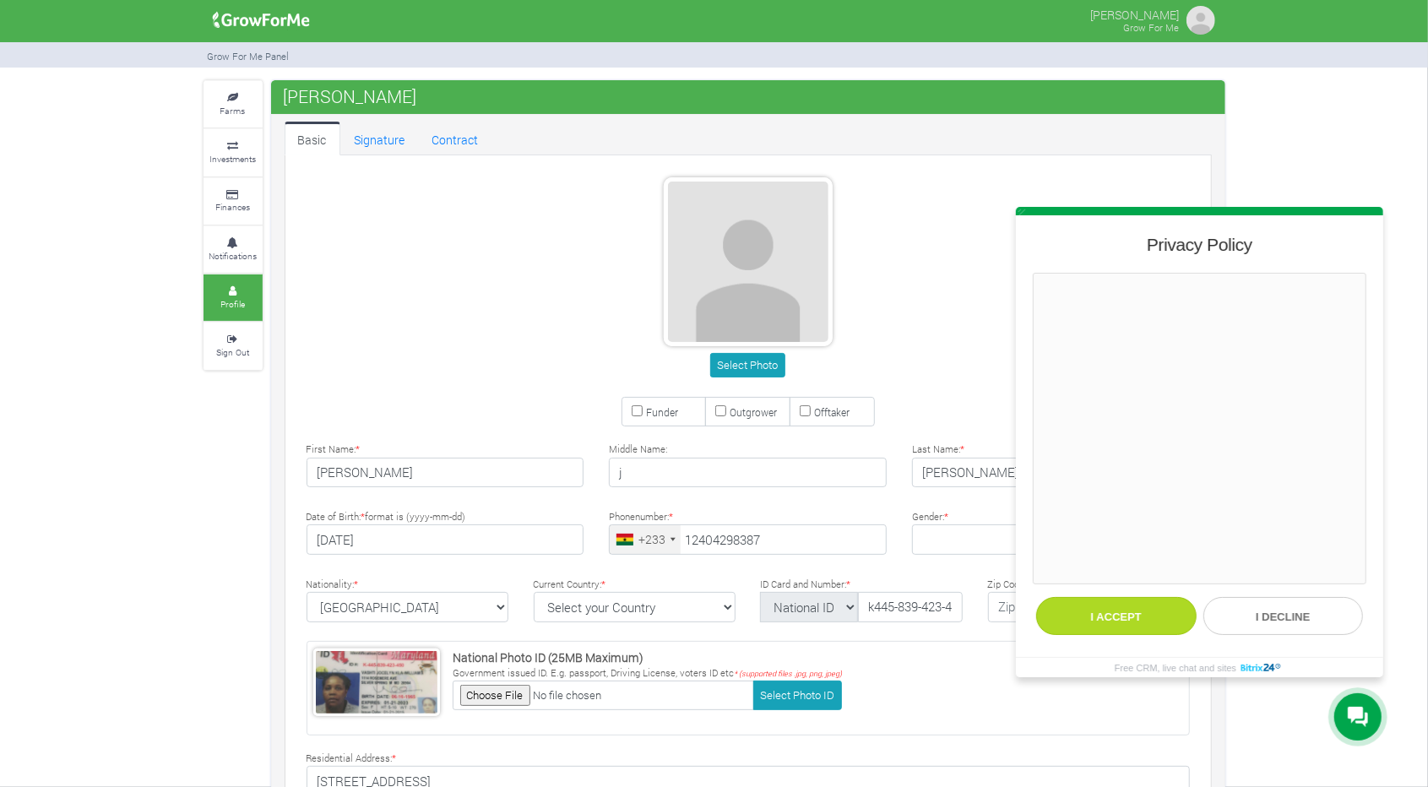
click at [1140, 610] on button "I accept" at bounding box center [1116, 616] width 160 height 38
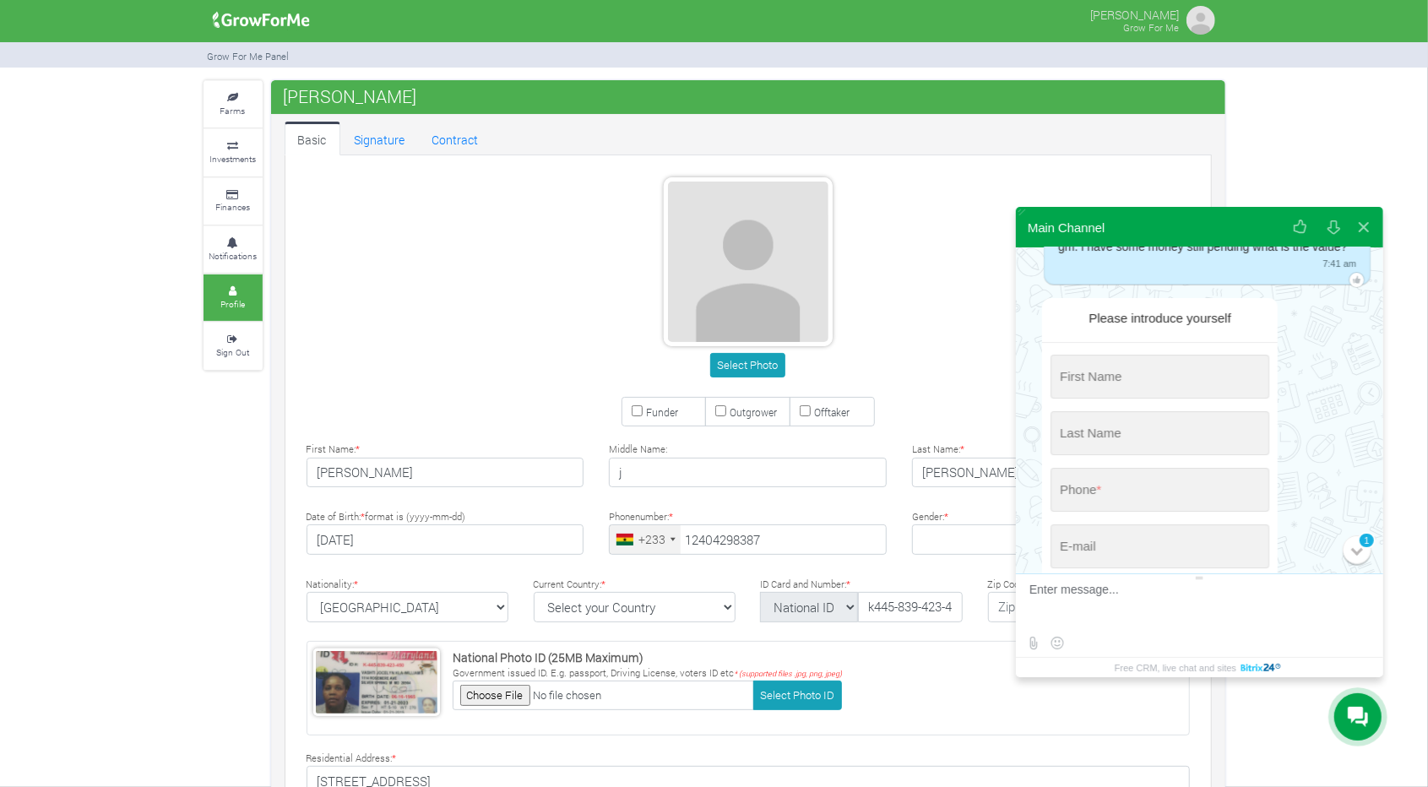
scroll to position [73, 0]
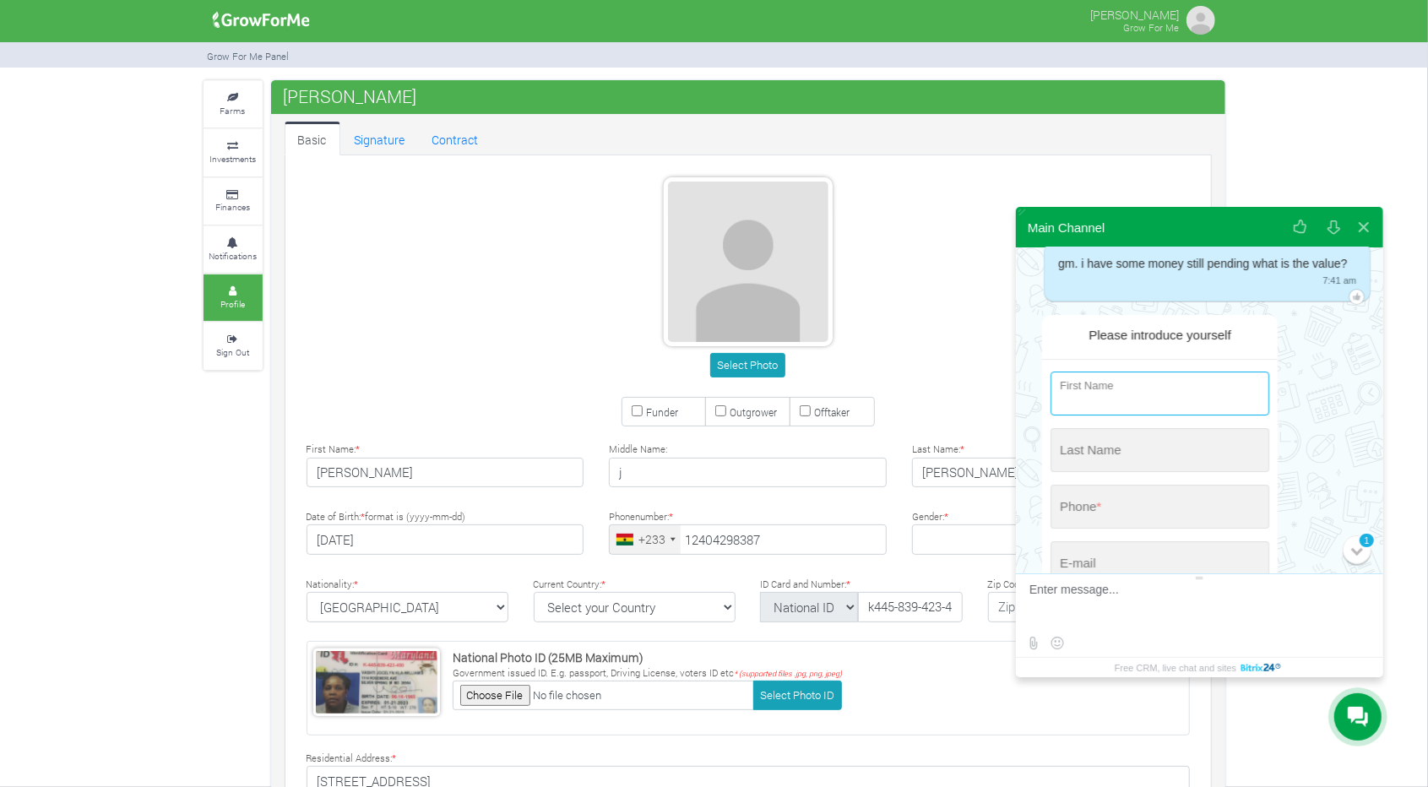
click at [1133, 402] on input "string" at bounding box center [1159, 393] width 219 height 44
type input "[PERSON_NAME]"
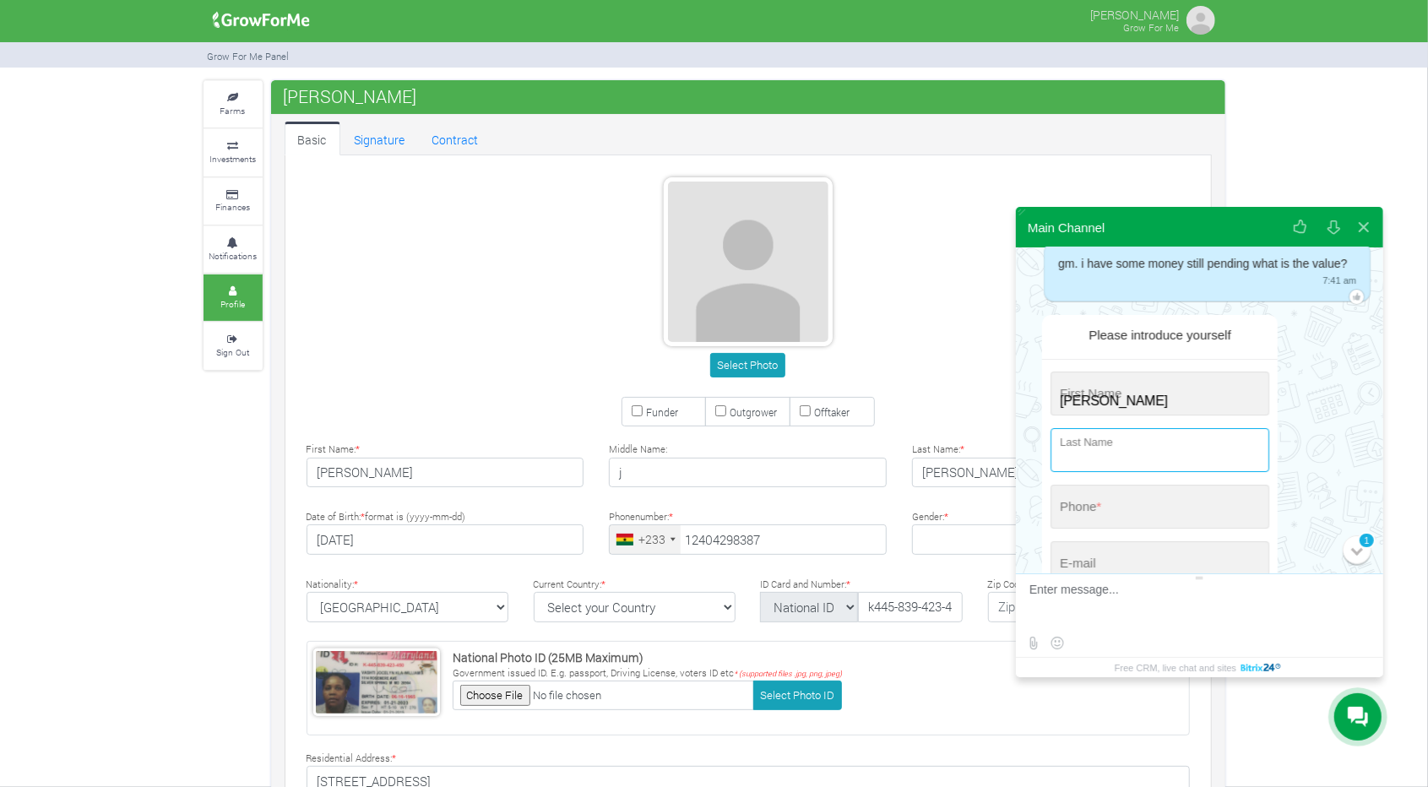
type input "[PERSON_NAME]"
type input "[PHONE_NUMBER]"
click at [1133, 576] on div at bounding box center [1199, 577] width 367 height 8
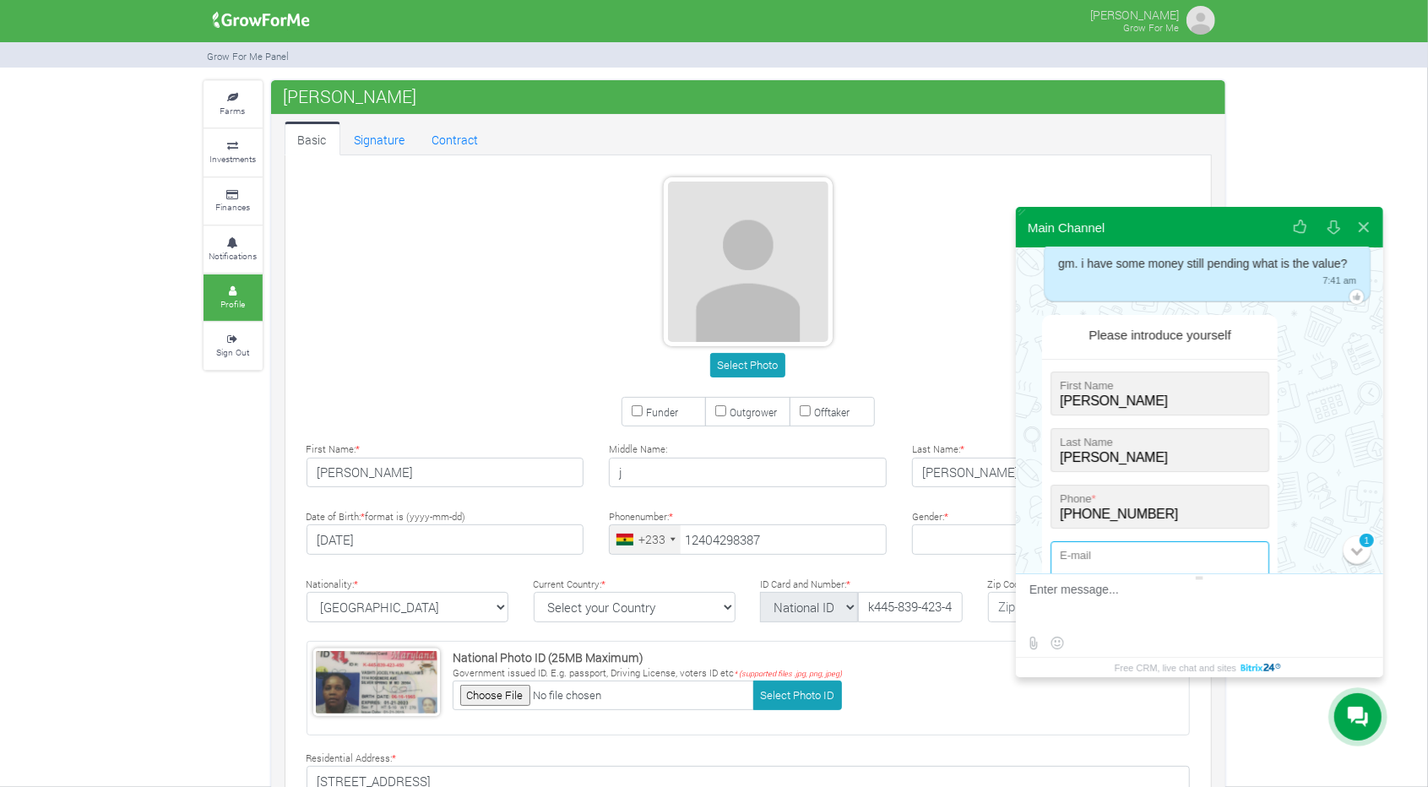
click at [1150, 552] on input "email" at bounding box center [1159, 563] width 219 height 44
type input "[EMAIL_ADDRESS][DOMAIN_NAME]"
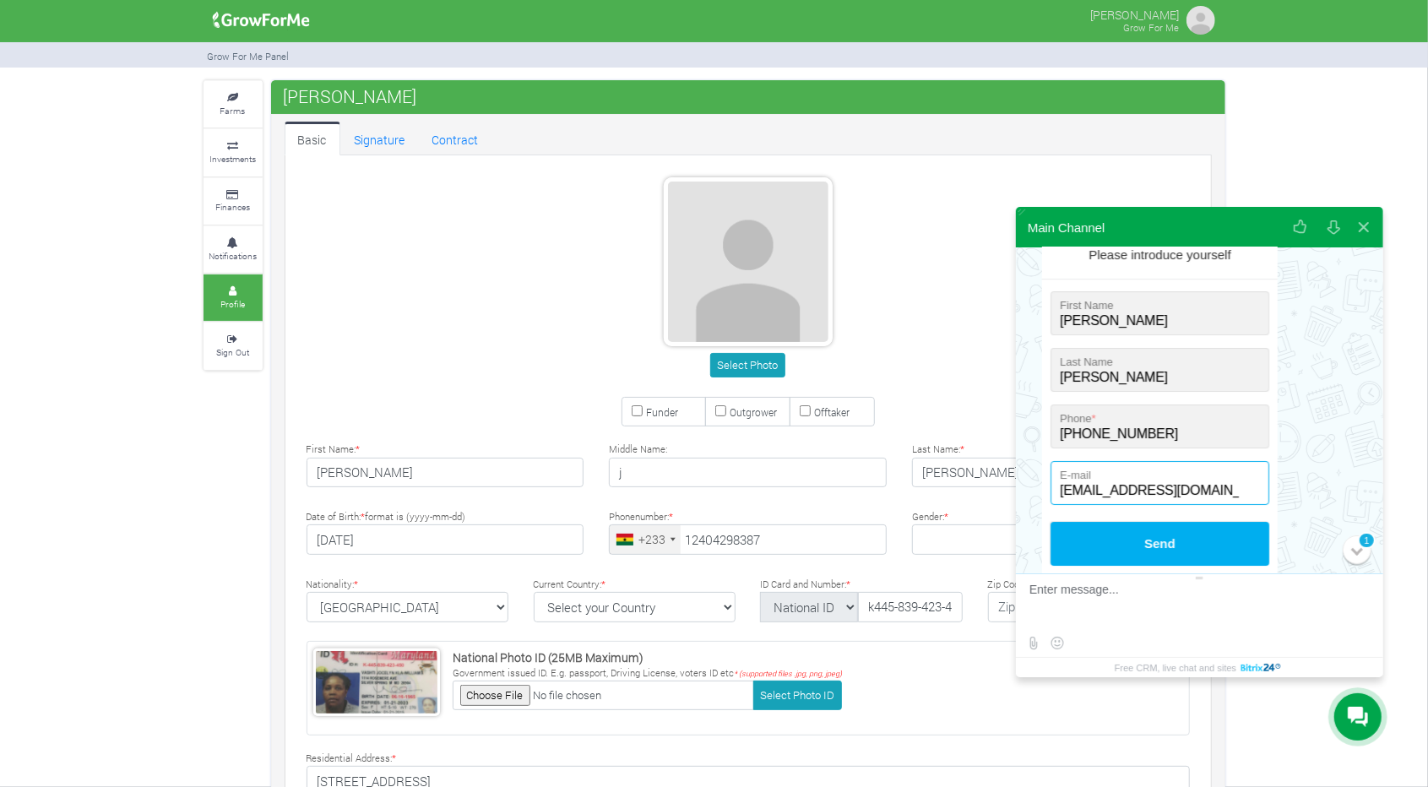
scroll to position [154, 0]
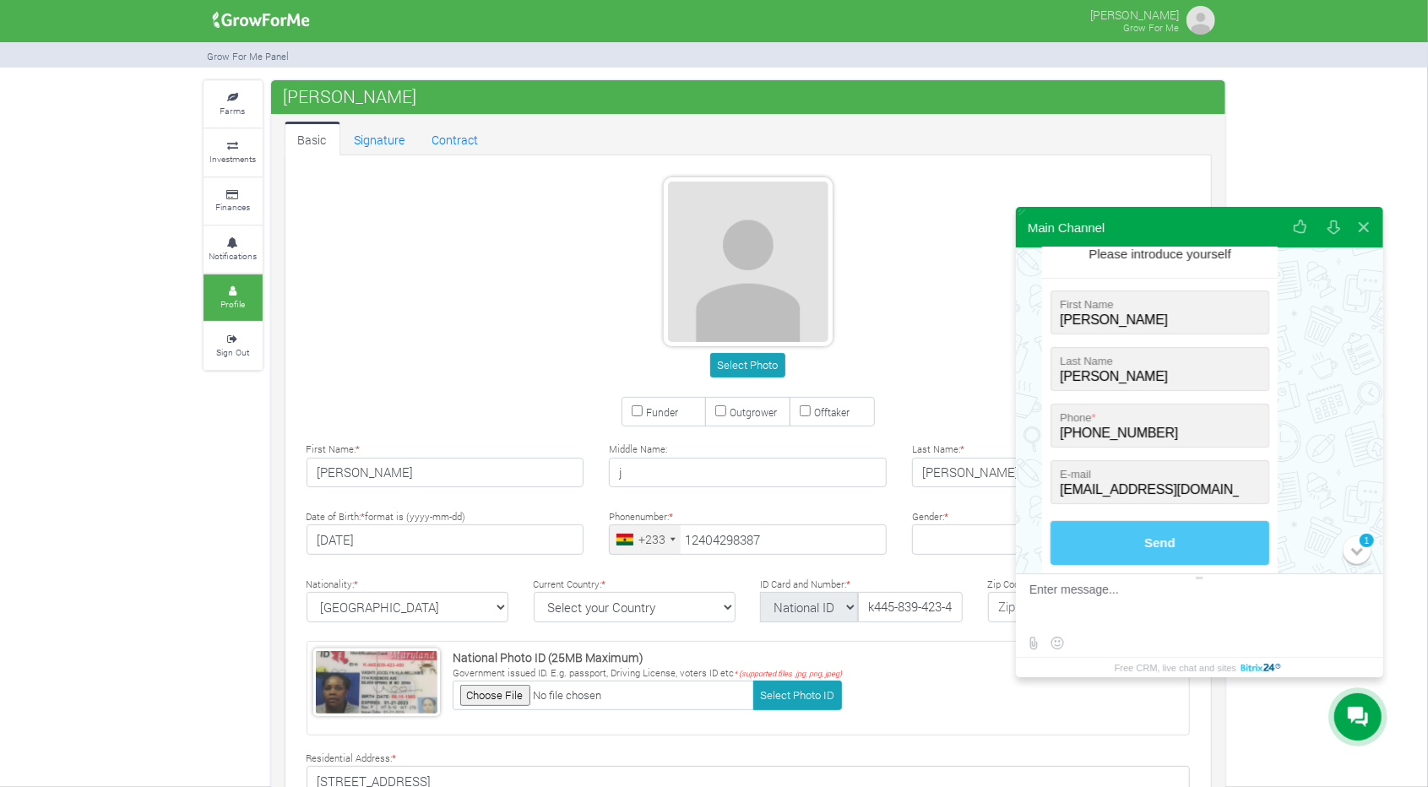
click at [1203, 534] on button "Send" at bounding box center [1159, 543] width 219 height 44
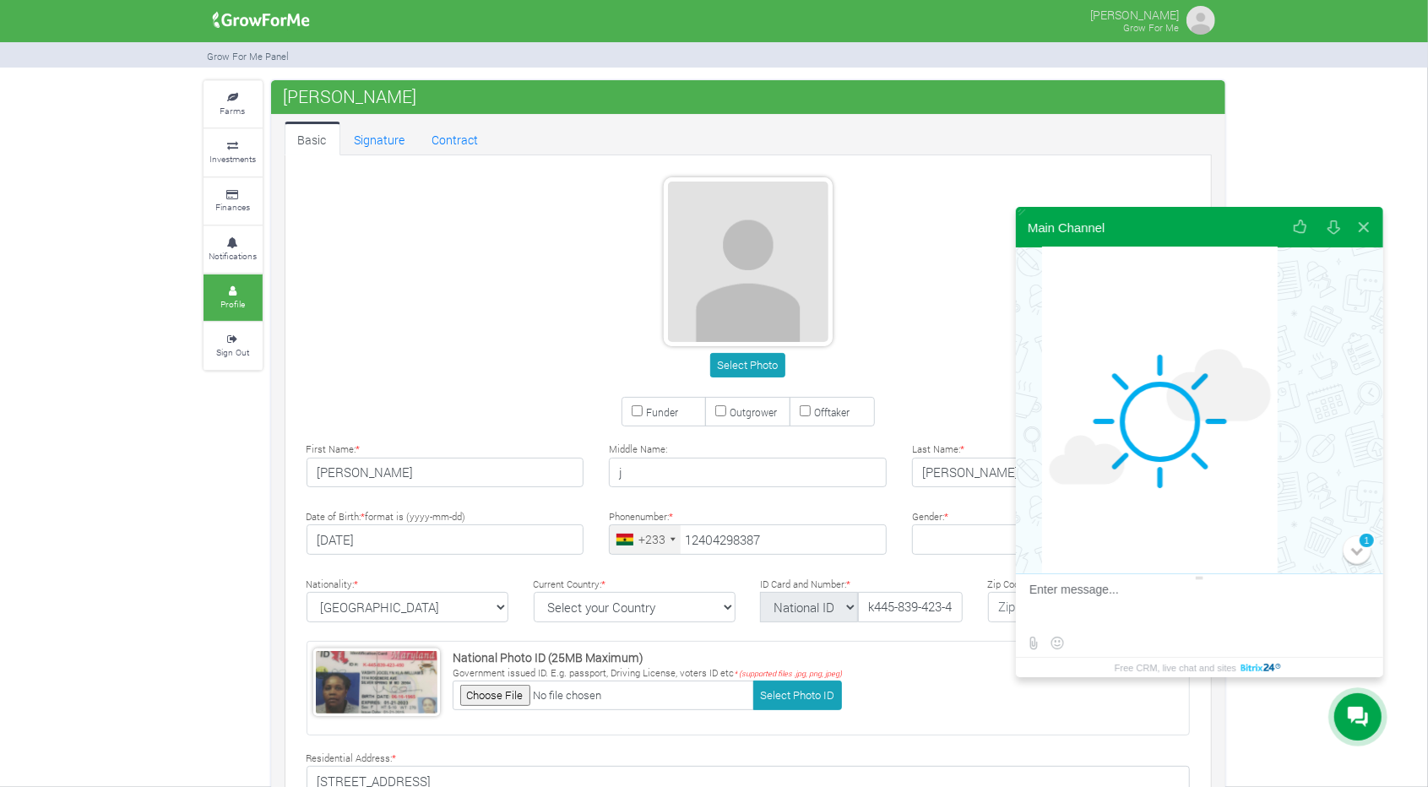
scroll to position [116, 0]
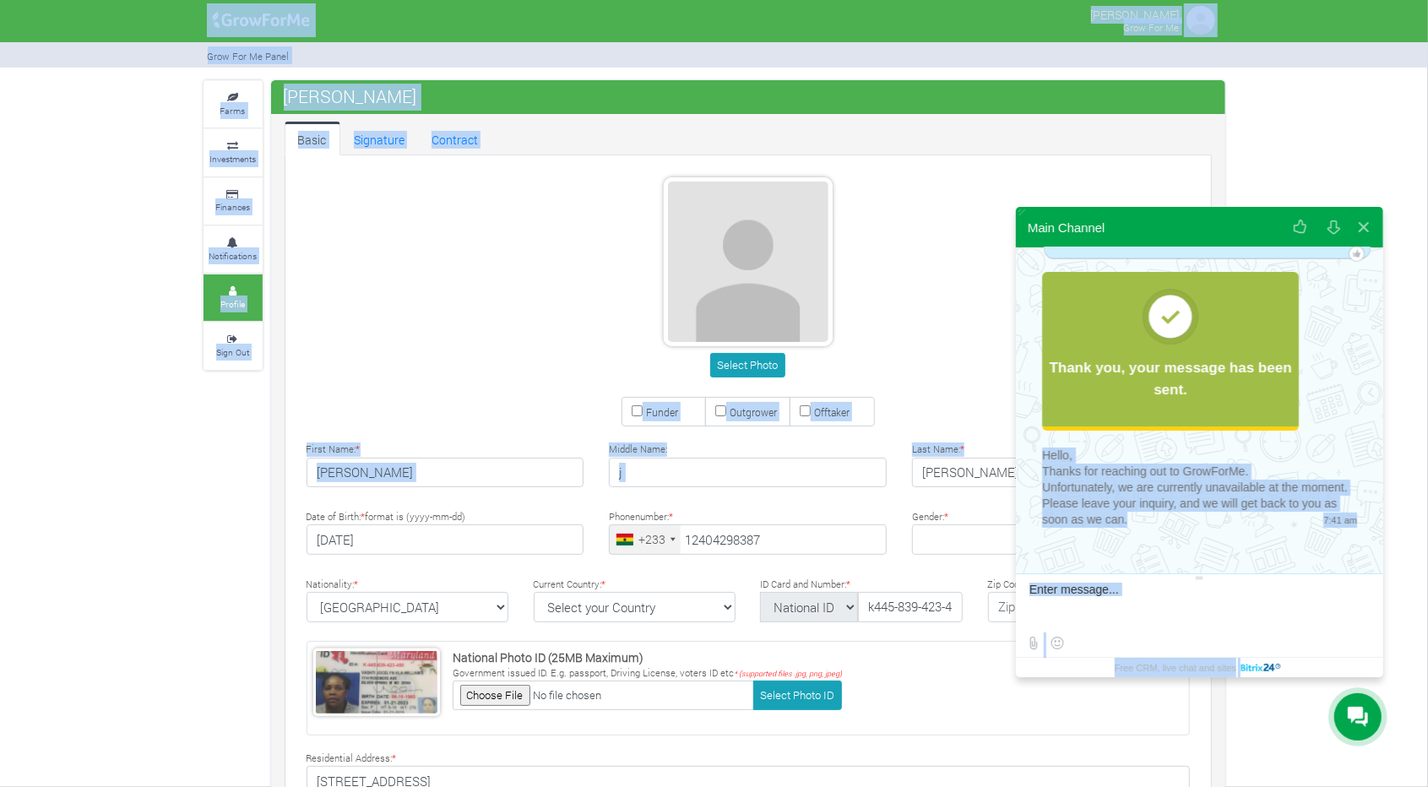
drag, startPoint x: 1368, startPoint y: 377, endPoint x: 1400, endPoint y: 498, distance: 124.9
click at [1400, 498] on body "Main Channel Please introduce yourself First Name * Last Name * Phone * Field i…" at bounding box center [714, 393] width 1428 height 787
click at [1417, 201] on div "Farms Investments Finances Notifications Profile Sign Out vashti williams" at bounding box center [714, 557] width 1428 height 955
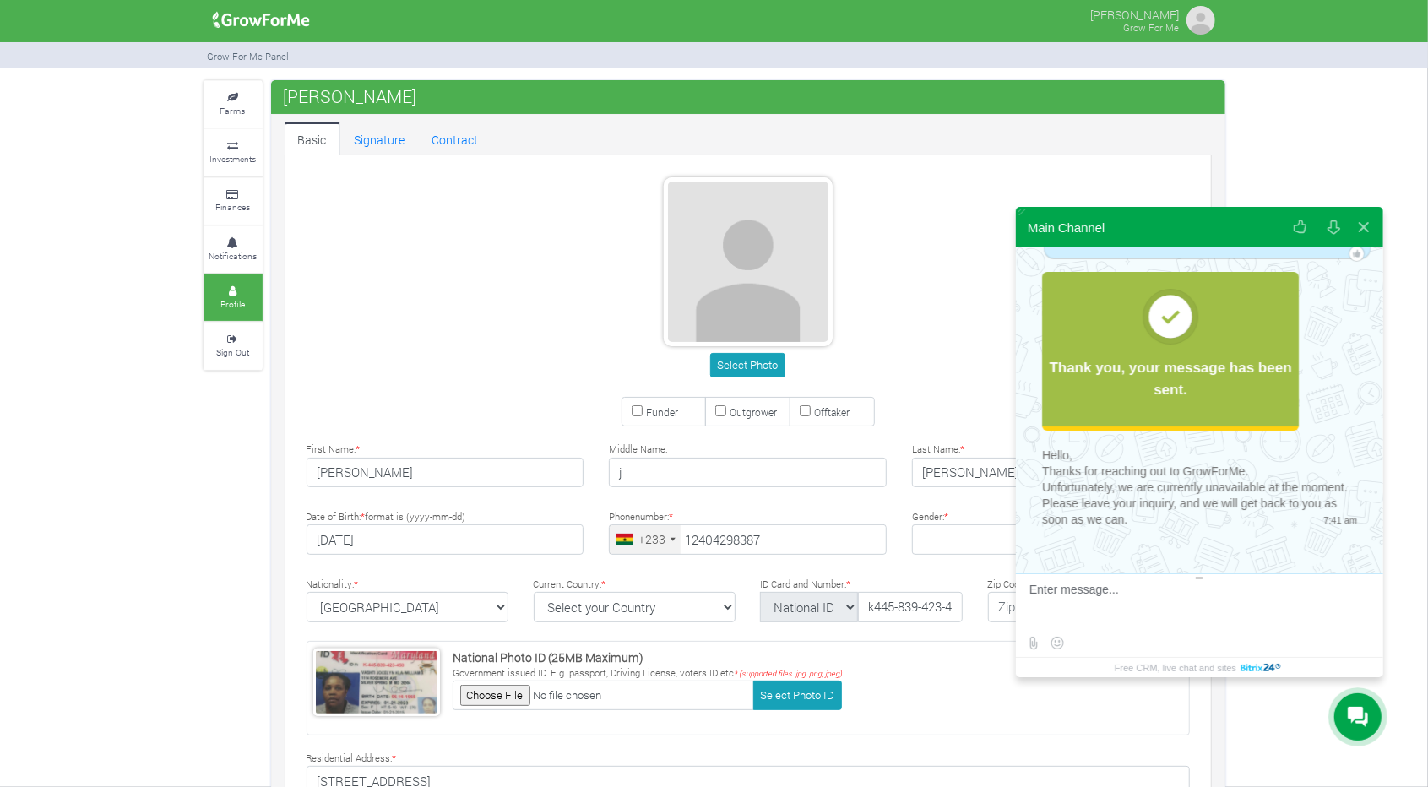
click at [1108, 600] on textarea at bounding box center [1197, 606] width 336 height 46
click at [232, 97] on icon at bounding box center [233, 98] width 51 height 8
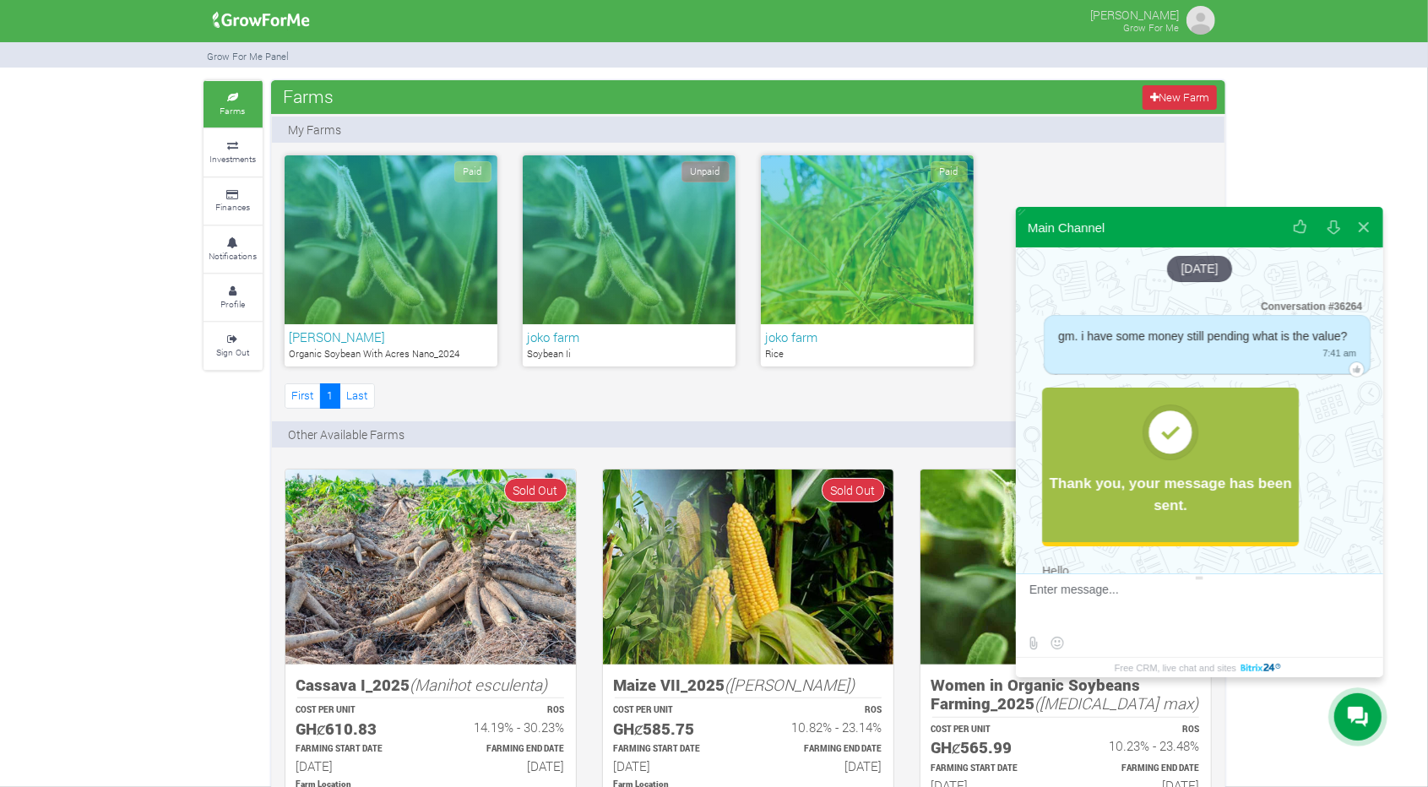
scroll to position [116, 0]
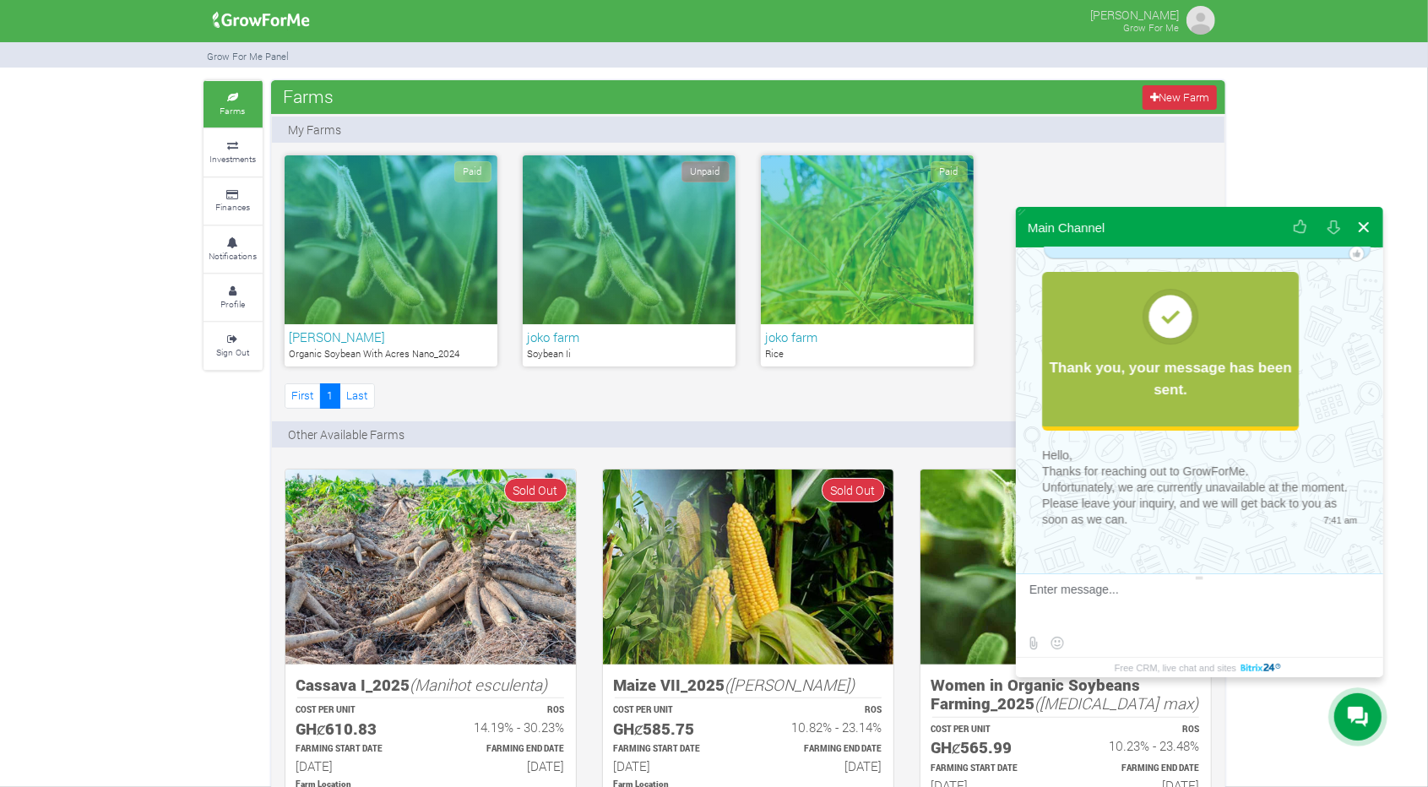
click at [1364, 228] on button at bounding box center [1363, 227] width 30 height 41
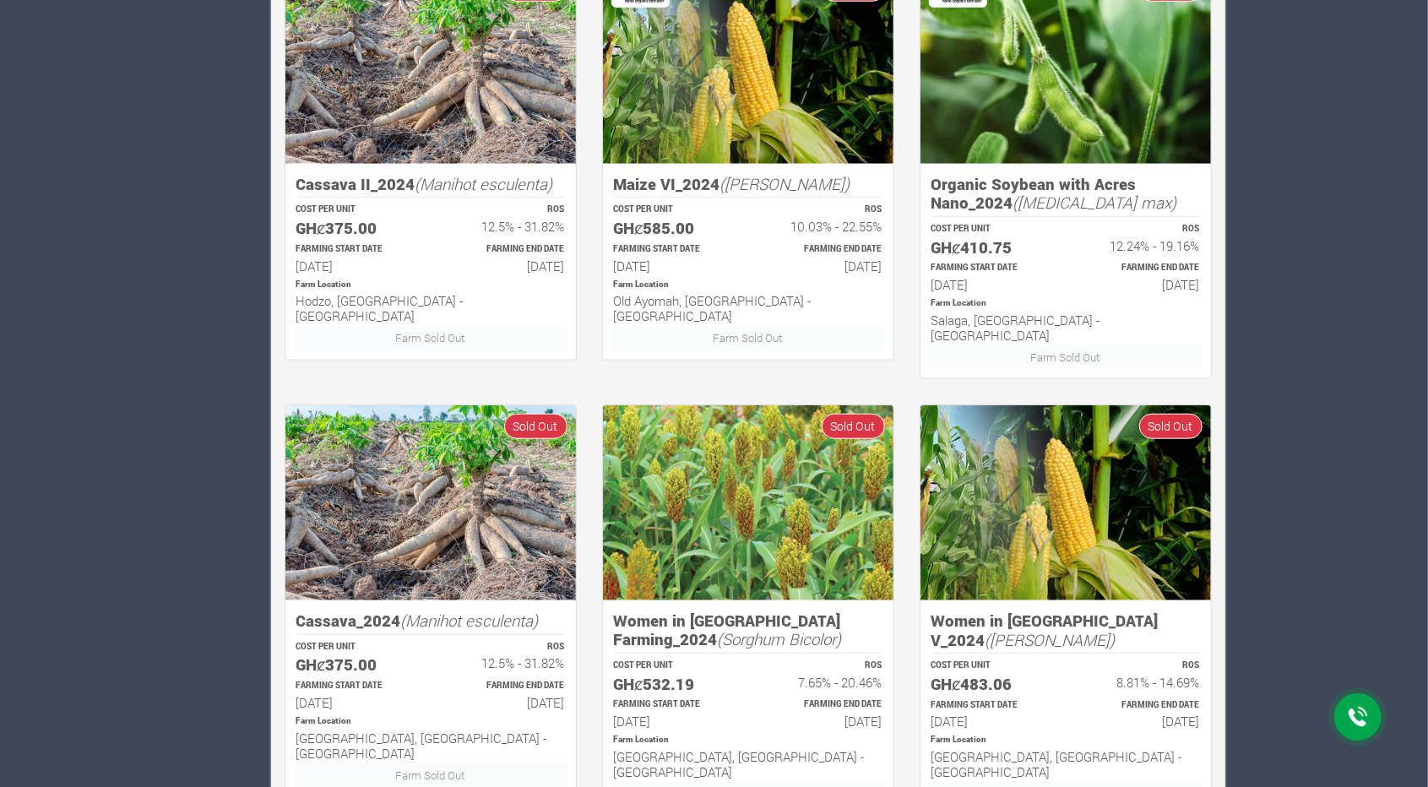
scroll to position [995, 0]
